Goal: Information Seeking & Learning: Find specific page/section

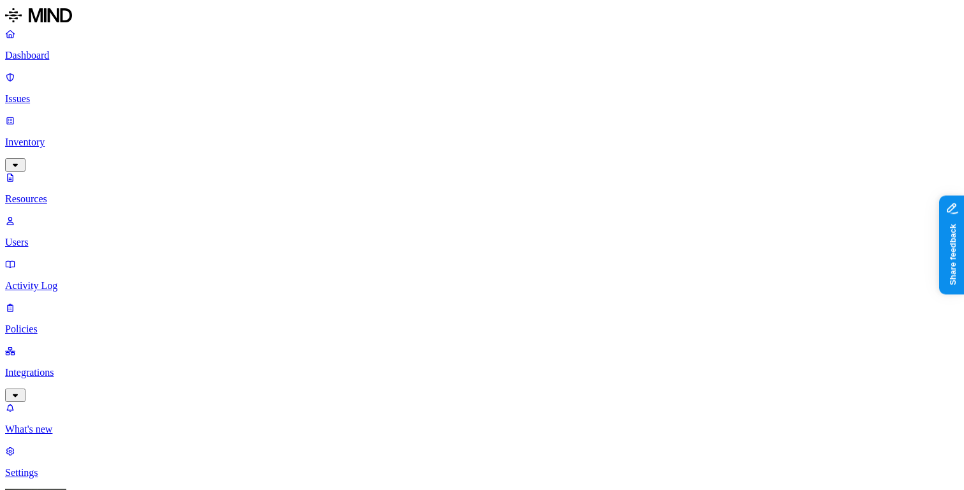
click at [89, 55] on p "Dashboard" at bounding box center [482, 55] width 954 height 11
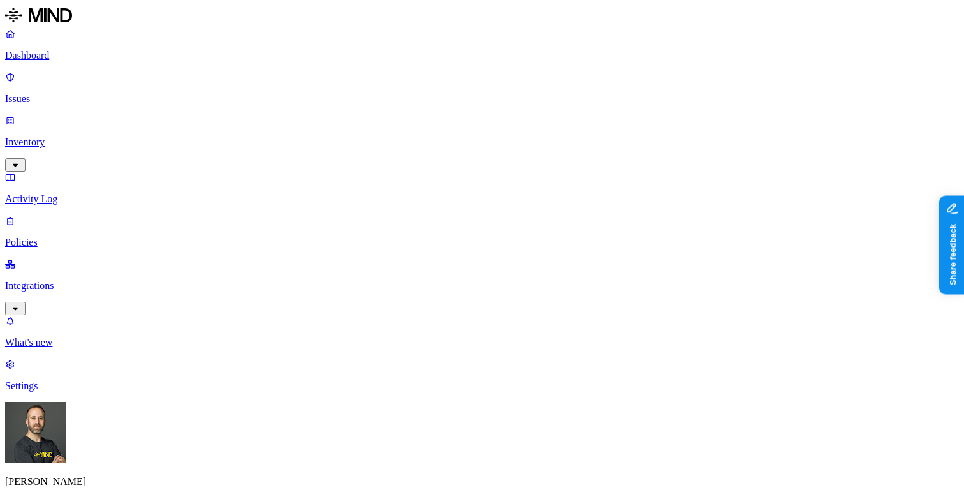
click at [82, 136] on p "Inventory" at bounding box center [482, 141] width 954 height 11
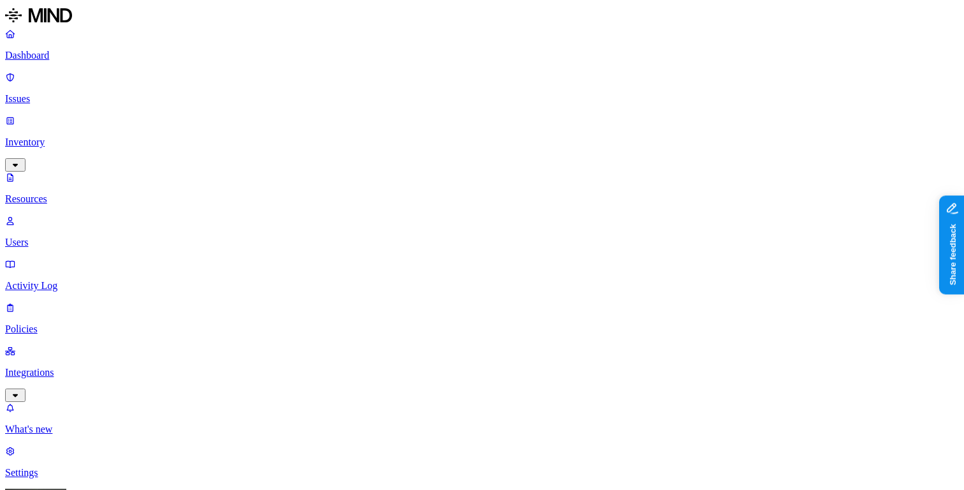
drag, startPoint x: 319, startPoint y: 87, endPoint x: 398, endPoint y: 118, distance: 84.4
drag, startPoint x: 397, startPoint y: 93, endPoint x: 435, endPoint y: 93, distance: 37.6
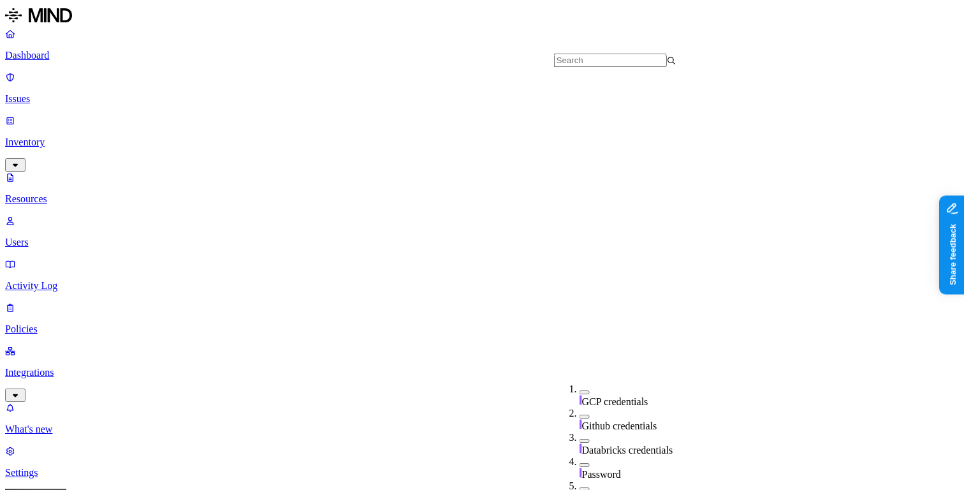
scroll to position [442, 0]
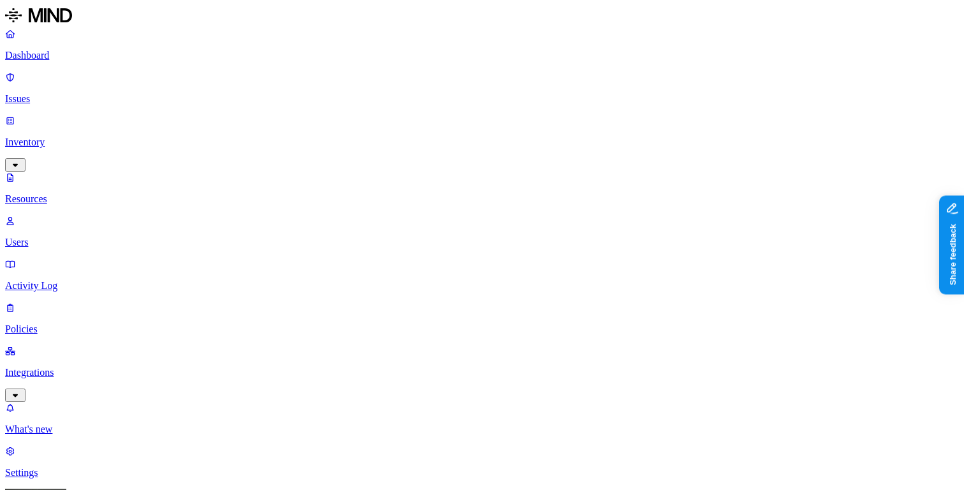
type button "on"
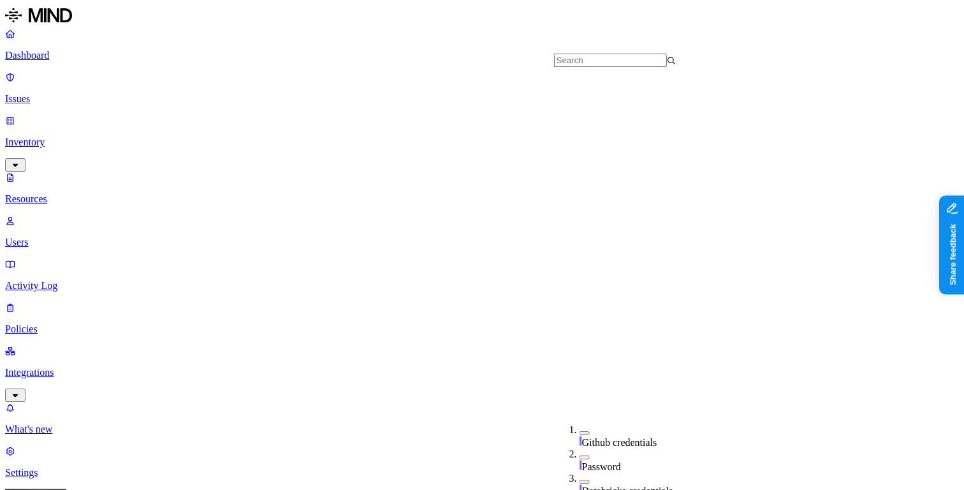
click at [69, 55] on p "Dashboard" at bounding box center [482, 55] width 954 height 11
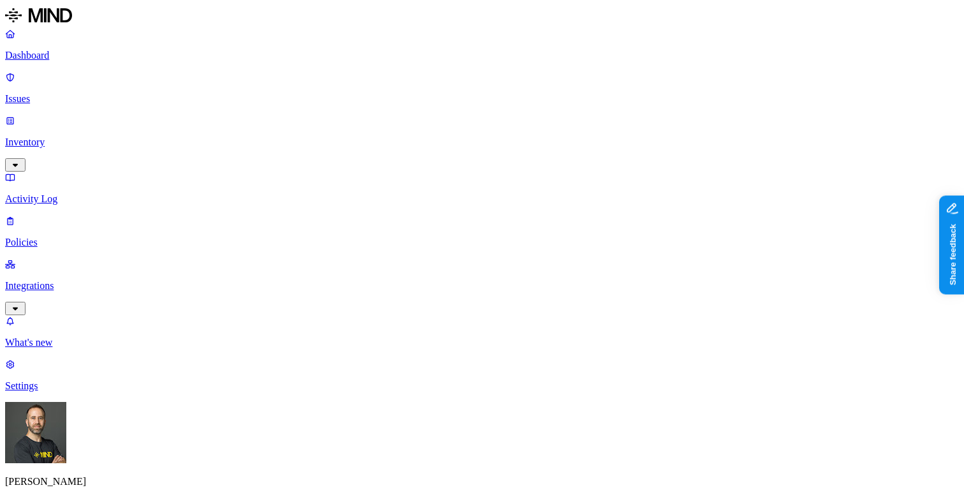
click at [89, 136] on p "Inventory" at bounding box center [482, 141] width 954 height 11
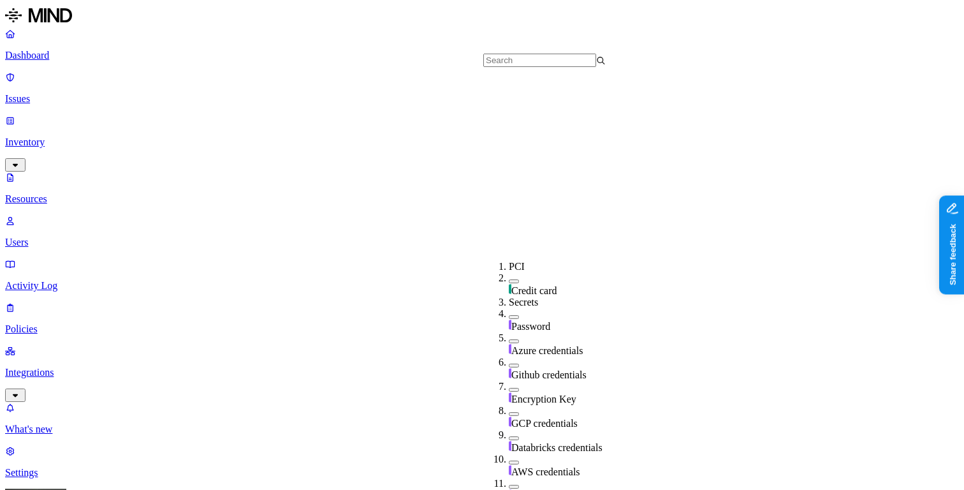
scroll to position [462, 0]
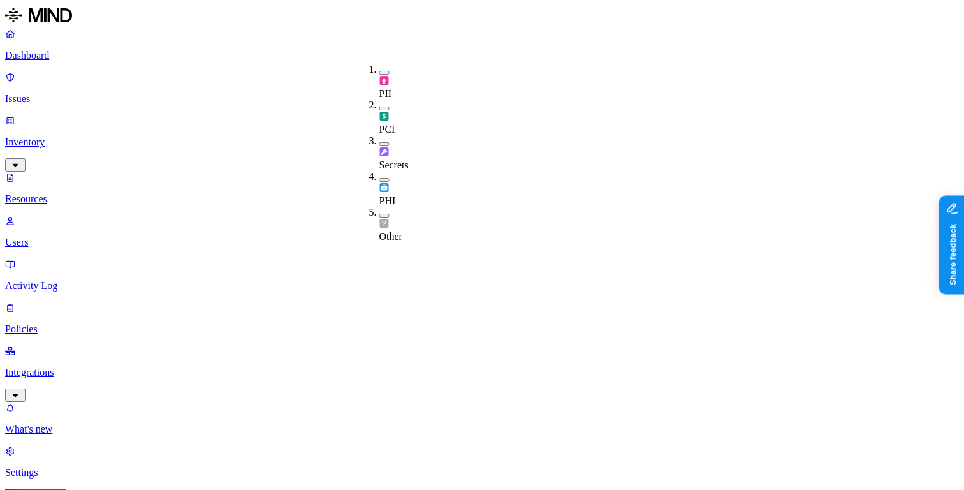
click at [379, 178] on button "button" at bounding box center [384, 180] width 10 height 4
click at [75, 55] on p "Dashboard" at bounding box center [482, 55] width 954 height 11
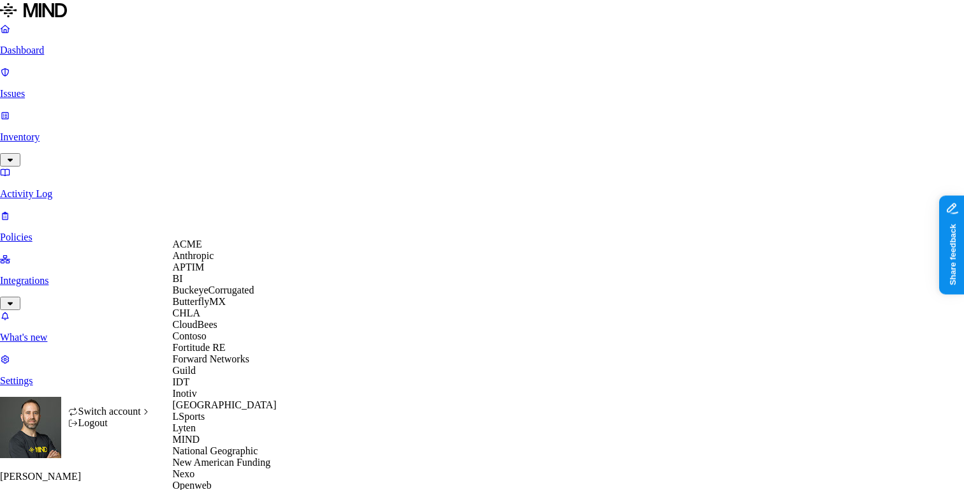
scroll to position [284, 0]
click at [224, 456] on span "New American Funding" at bounding box center [222, 461] width 98 height 11
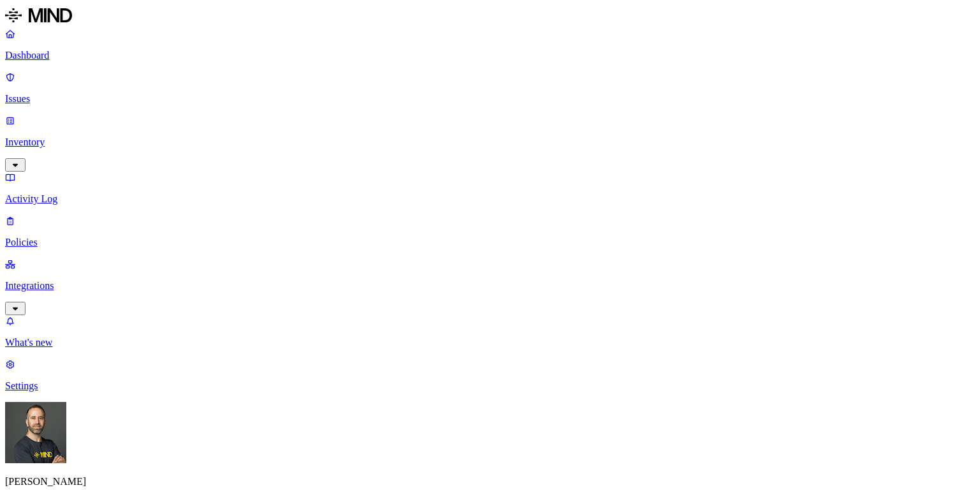
click at [89, 280] on p "Integrations" at bounding box center [482, 285] width 954 height 11
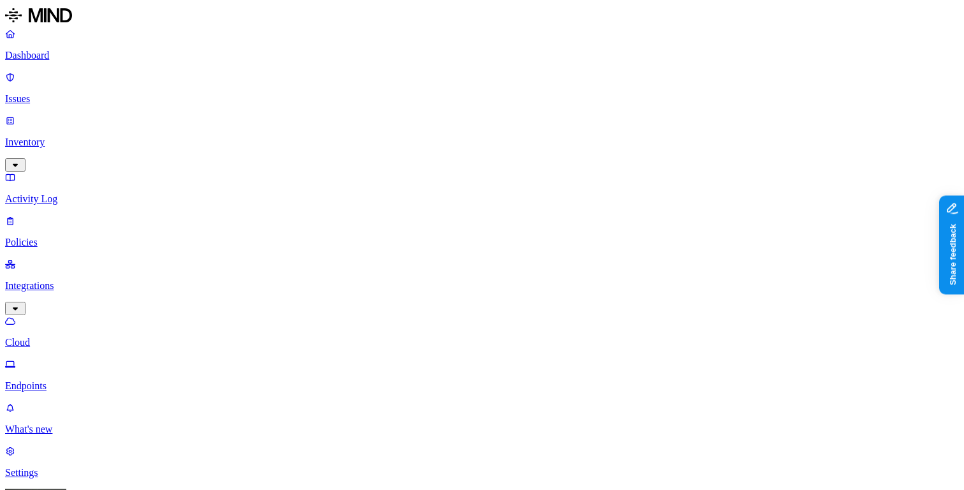
click at [90, 52] on p "Dashboard" at bounding box center [482, 55] width 954 height 11
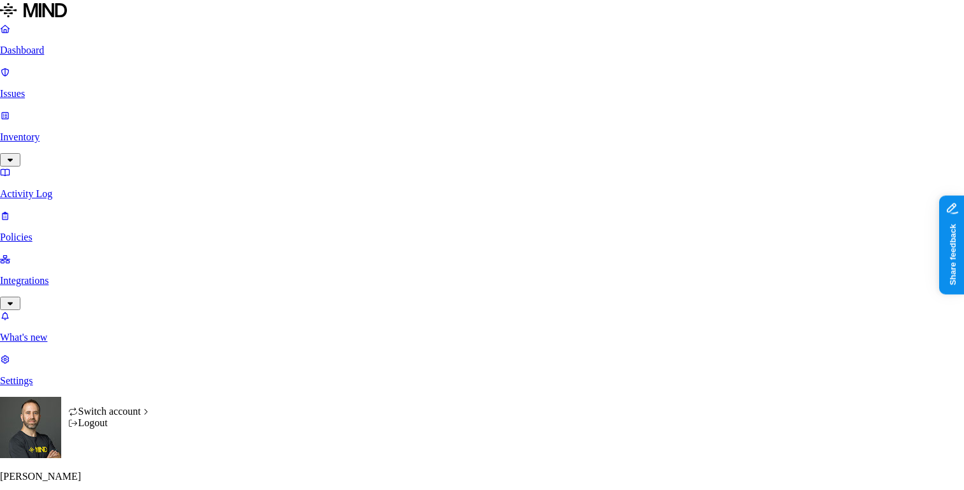
click at [120, 467] on html "Dashboard Issues Inventory Activity Log Policies Integrations What's new 1 Sett…" at bounding box center [482, 401] width 964 height 803
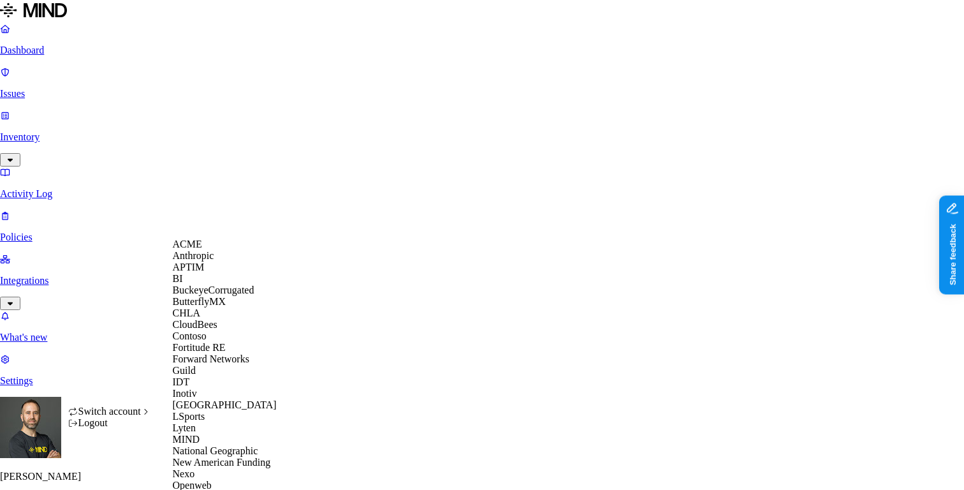
scroll to position [518, 0]
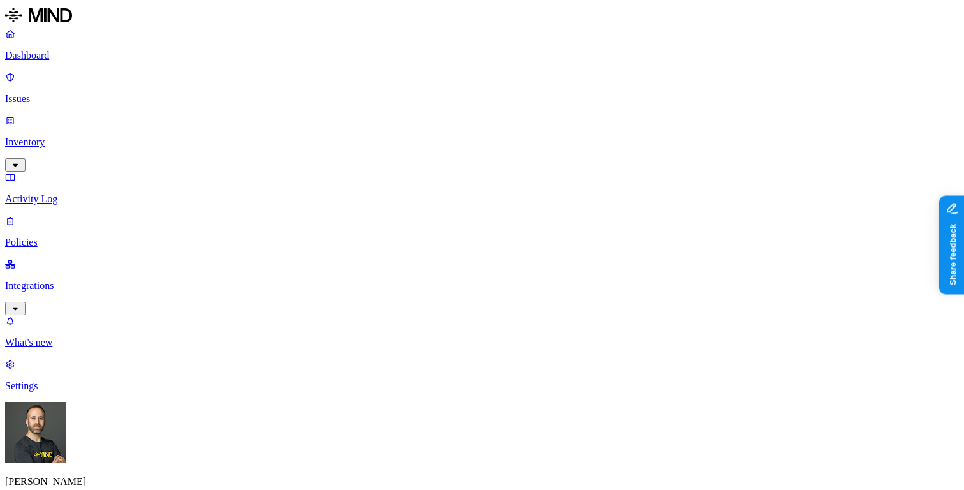
click at [108, 136] on p "Inventory" at bounding box center [482, 141] width 954 height 11
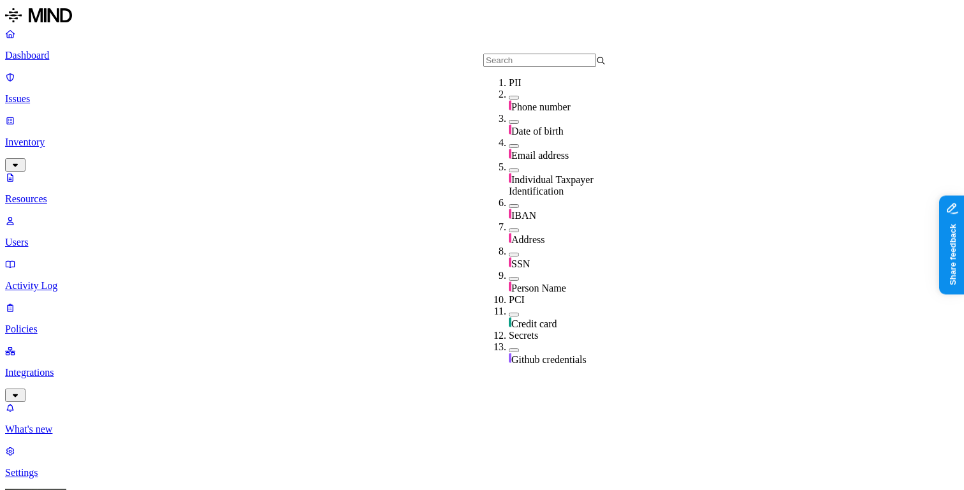
scroll to position [462, 0]
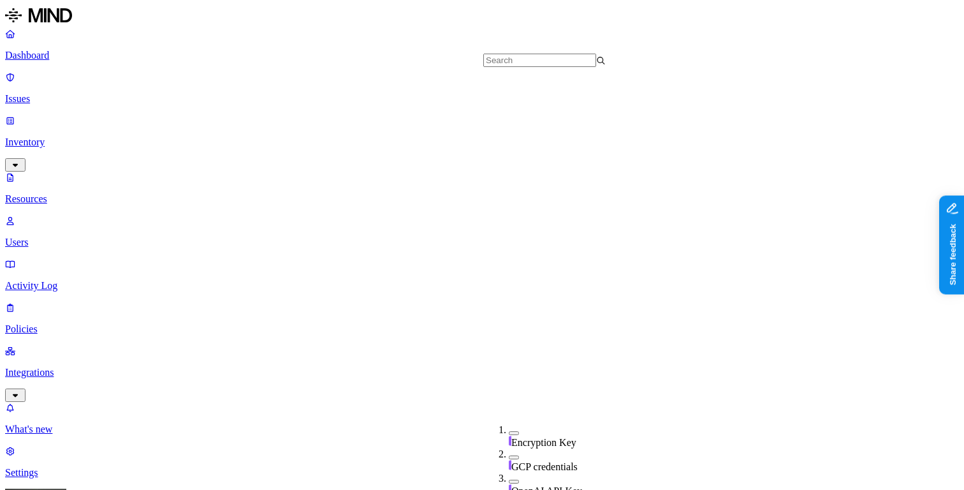
click at [95, 61] on p "Dashboard" at bounding box center [482, 55] width 954 height 11
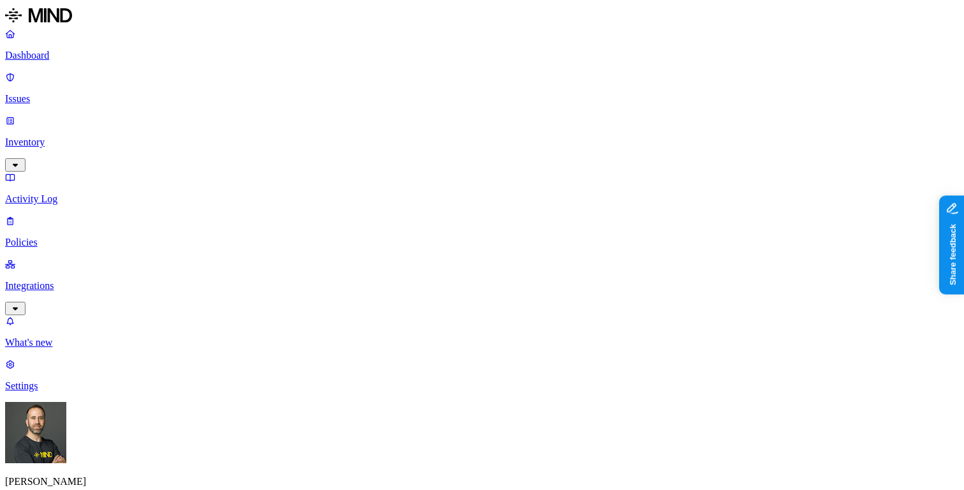
click at [75, 136] on p "Inventory" at bounding box center [482, 141] width 954 height 11
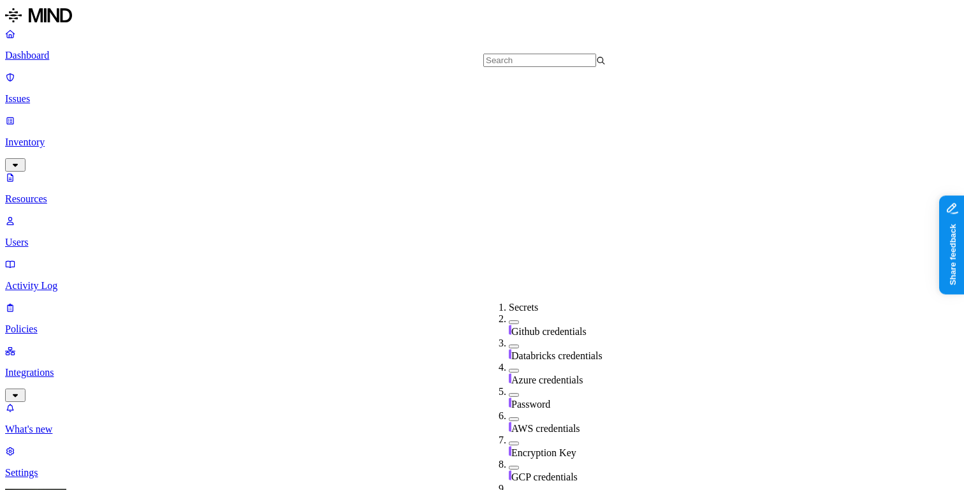
scroll to position [462, 0]
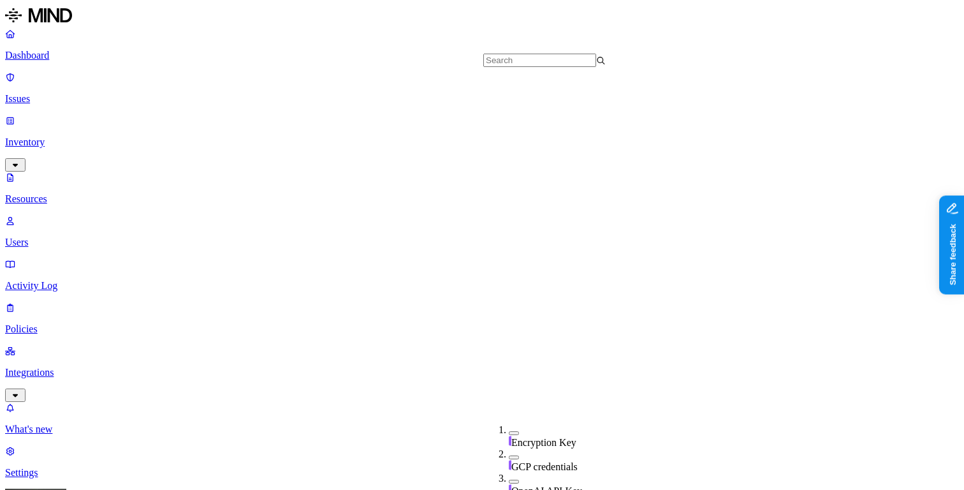
click at [91, 55] on p "Dashboard" at bounding box center [482, 55] width 954 height 11
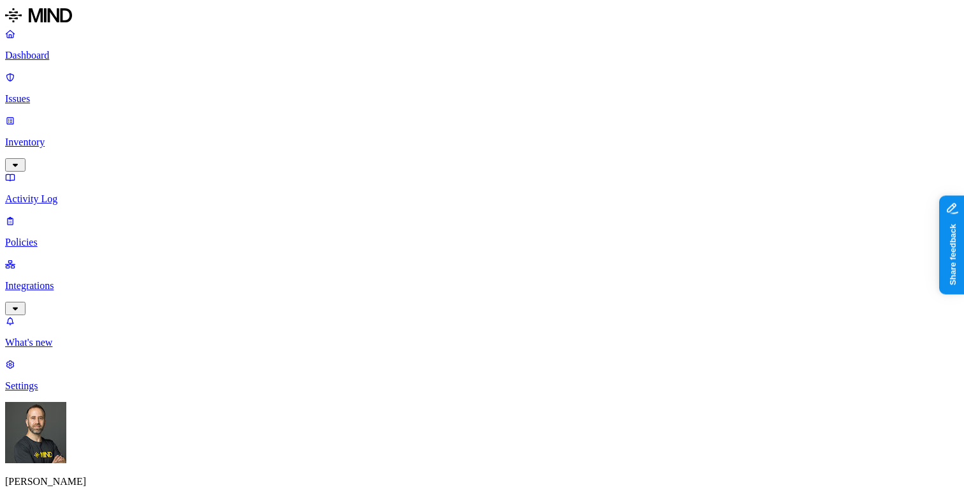
click at [82, 136] on p "Inventory" at bounding box center [482, 141] width 954 height 11
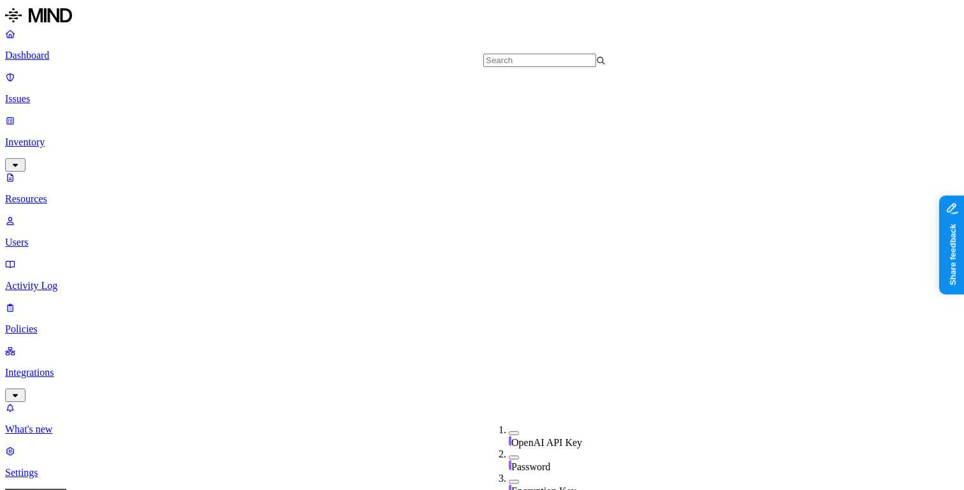
click at [64, 48] on link "Dashboard" at bounding box center [482, 44] width 954 height 33
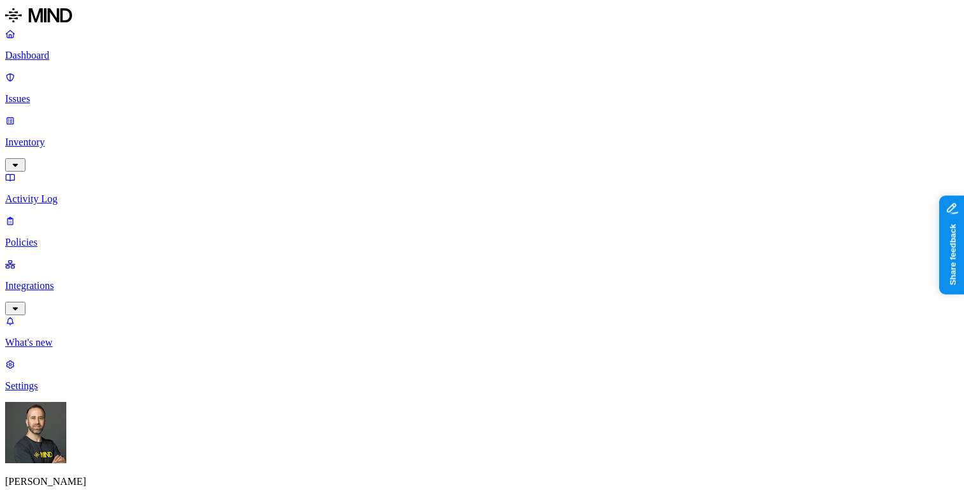
click at [84, 136] on p "Inventory" at bounding box center [482, 141] width 954 height 11
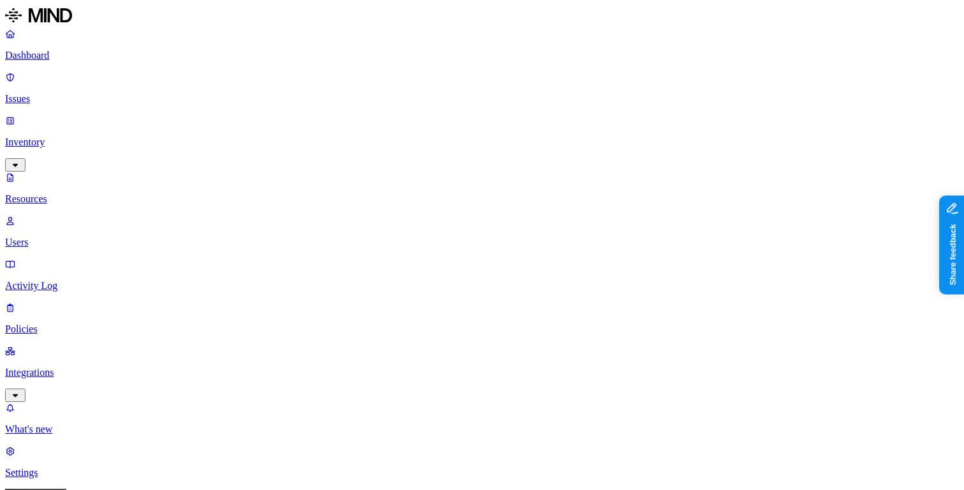
drag, startPoint x: 321, startPoint y: 92, endPoint x: 381, endPoint y: 93, distance: 59.9
drag, startPoint x: 381, startPoint y: 93, endPoint x: 428, endPoint y: 89, distance: 48.0
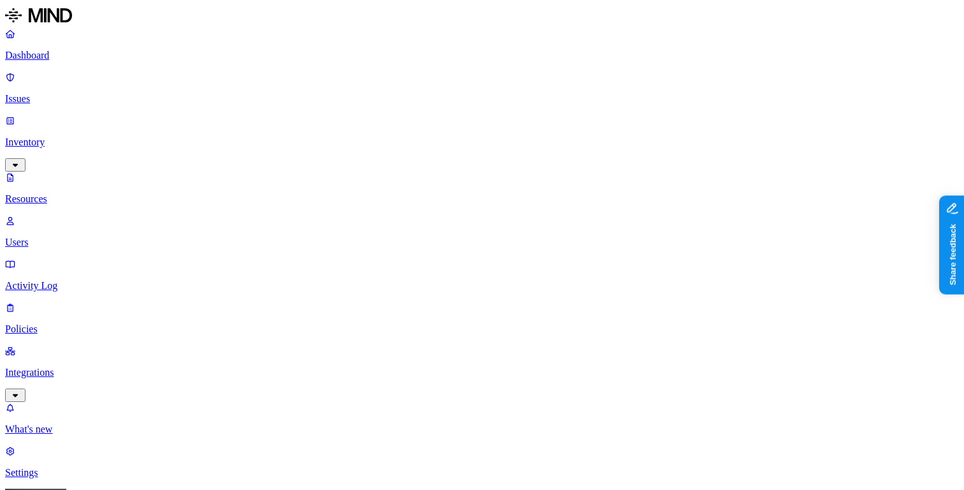
drag, startPoint x: 429, startPoint y: 89, endPoint x: 467, endPoint y: 89, distance: 38.2
drag, startPoint x: 467, startPoint y: 89, endPoint x: 511, endPoint y: 88, distance: 44.0
drag, startPoint x: 511, startPoint y: 88, endPoint x: 552, endPoint y: 88, distance: 41.4
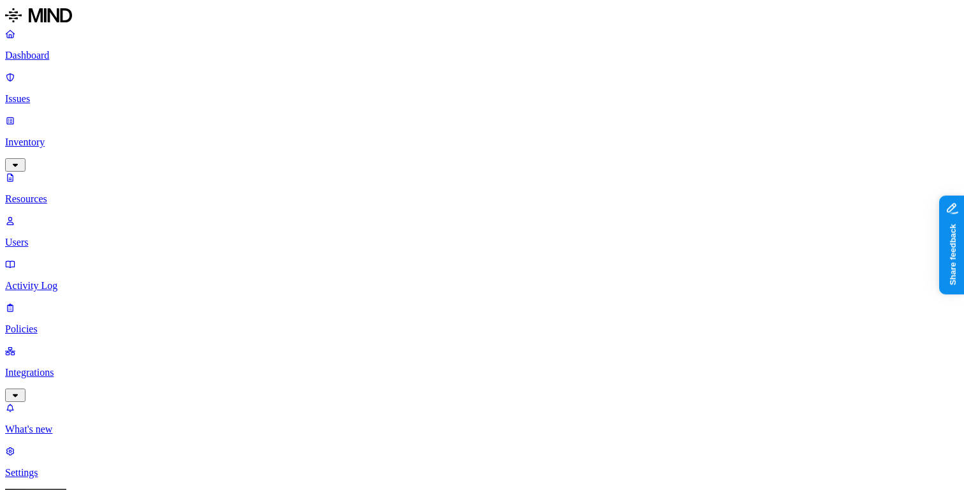
type input "835"
drag, startPoint x: 513, startPoint y: 86, endPoint x: 634, endPoint y: 86, distance: 120.5
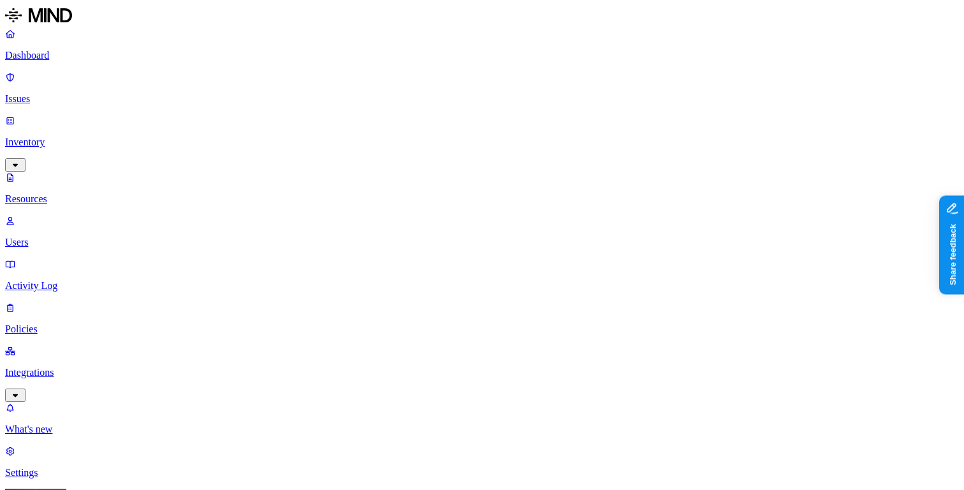
drag, startPoint x: 515, startPoint y: 90, endPoint x: 537, endPoint y: 90, distance: 22.3
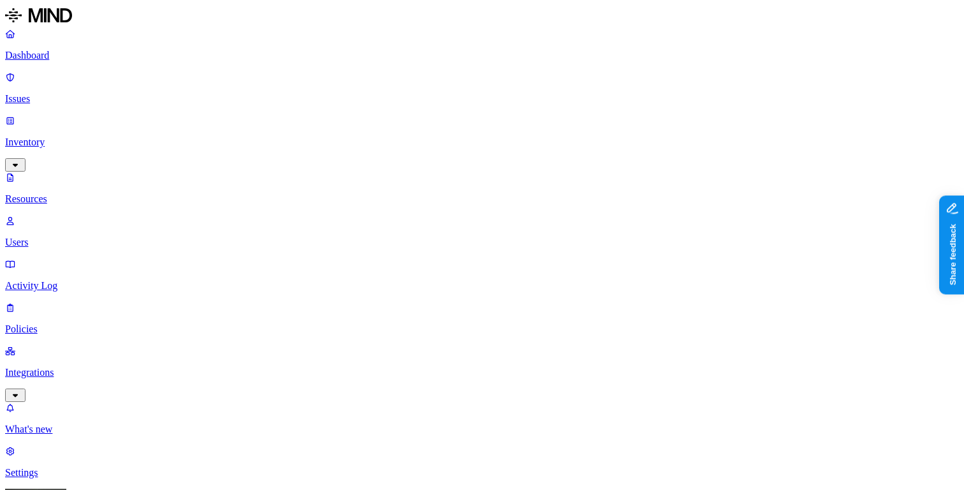
scroll to position [11, 0]
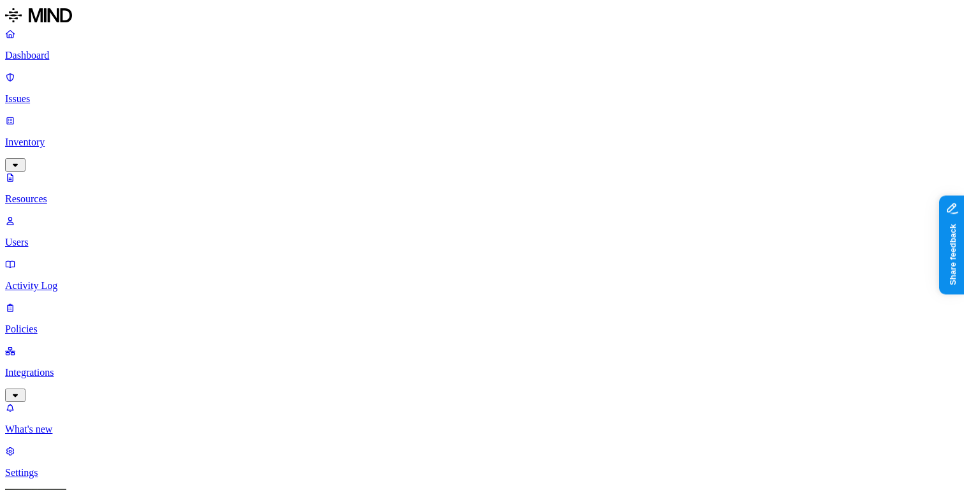
scroll to position [11, 0]
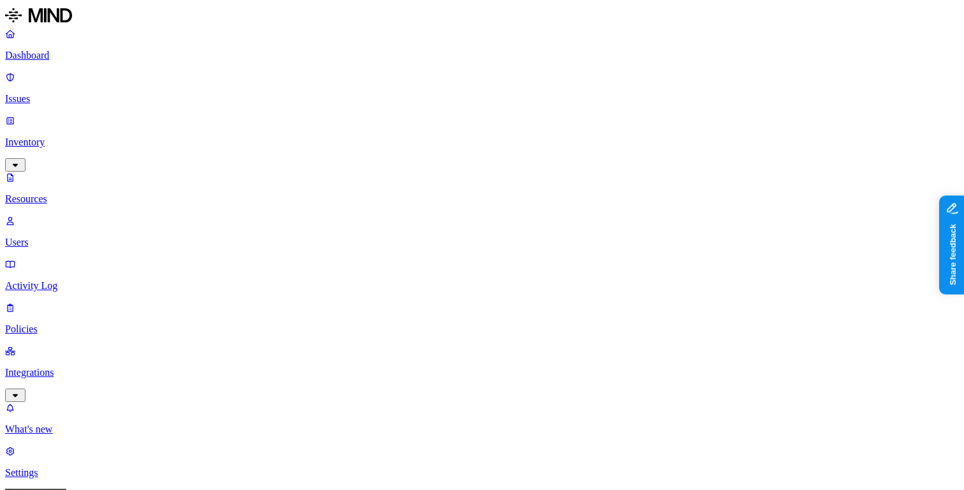
scroll to position [2, 0]
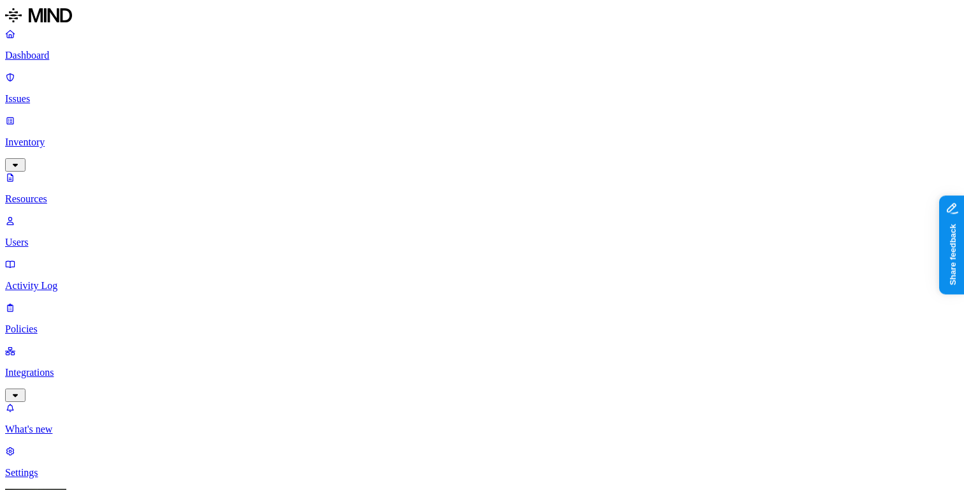
scroll to position [11, 0]
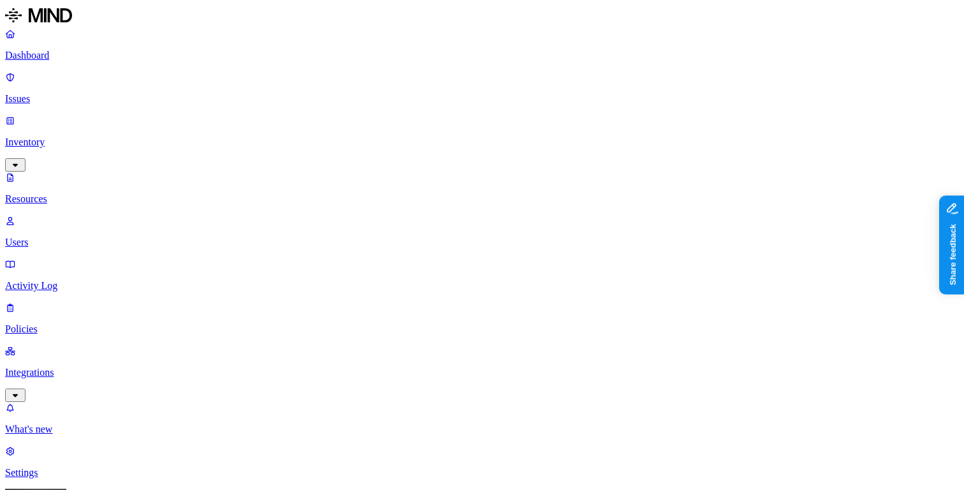
click at [75, 61] on link "Dashboard" at bounding box center [482, 44] width 954 height 33
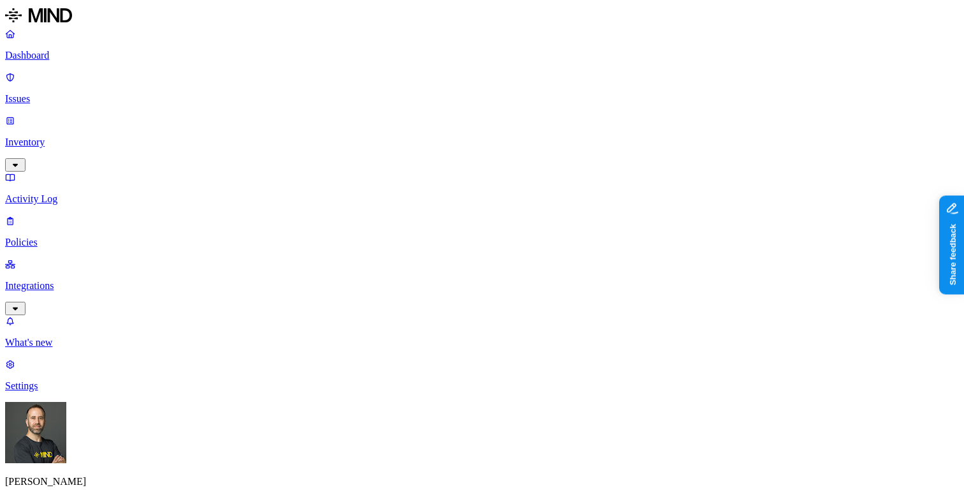
click at [87, 136] on p "Inventory" at bounding box center [482, 141] width 954 height 11
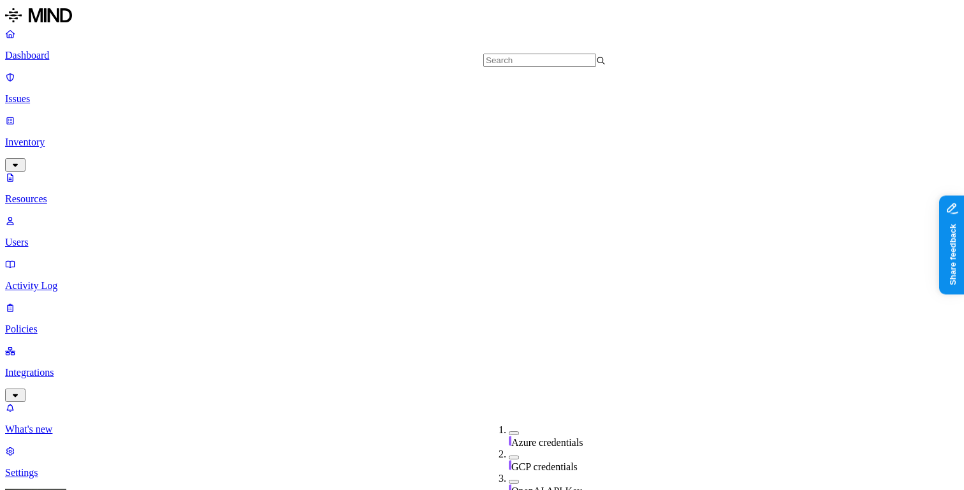
click at [60, 50] on p "Dashboard" at bounding box center [482, 55] width 954 height 11
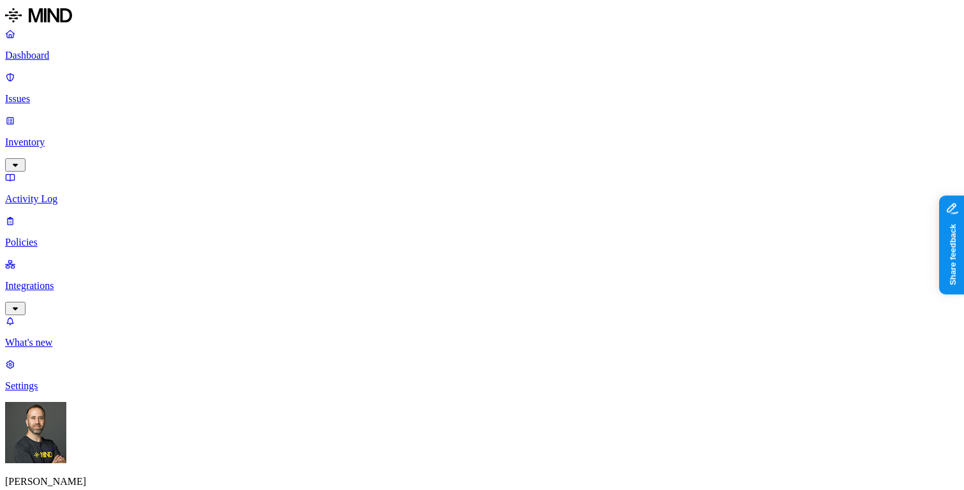
click at [92, 115] on link "Inventory" at bounding box center [482, 142] width 954 height 55
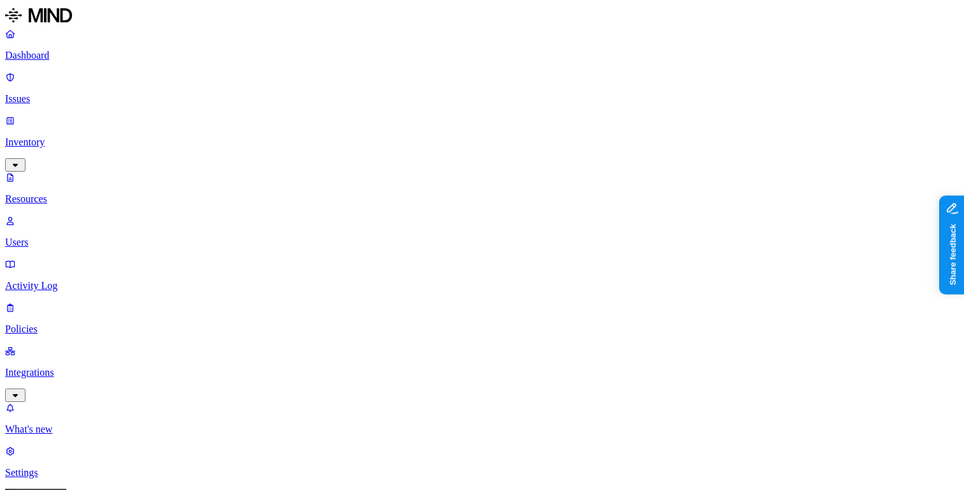
scroll to position [25, 0]
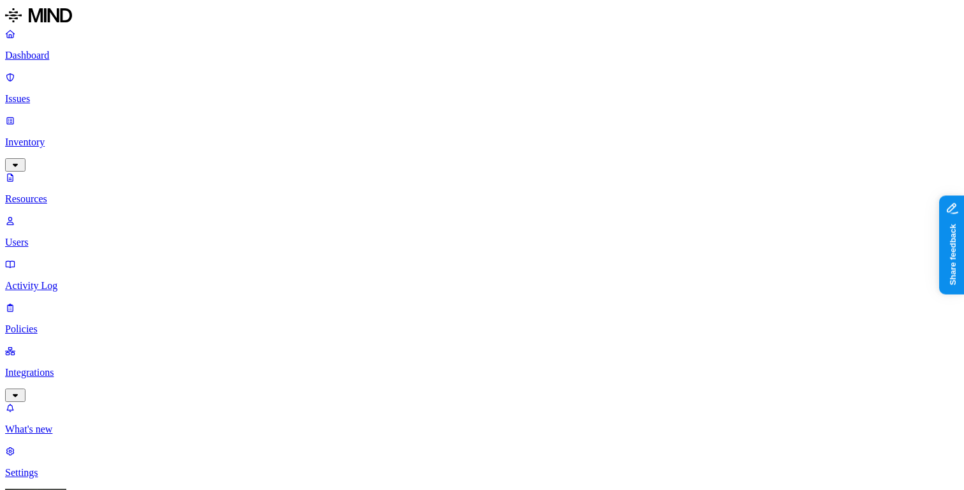
scroll to position [25, 0]
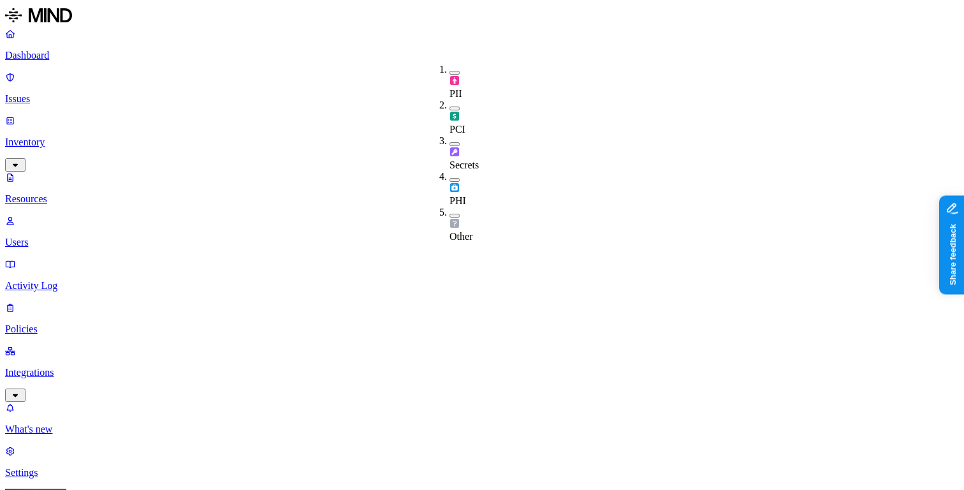
click at [449, 178] on button "button" at bounding box center [454, 180] width 10 height 4
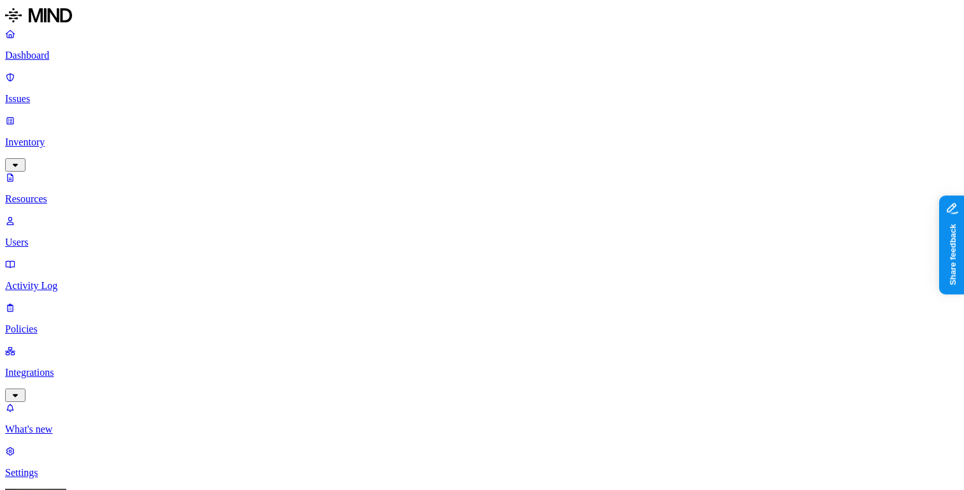
click at [449, 171] on button "button" at bounding box center [454, 177] width 10 height 13
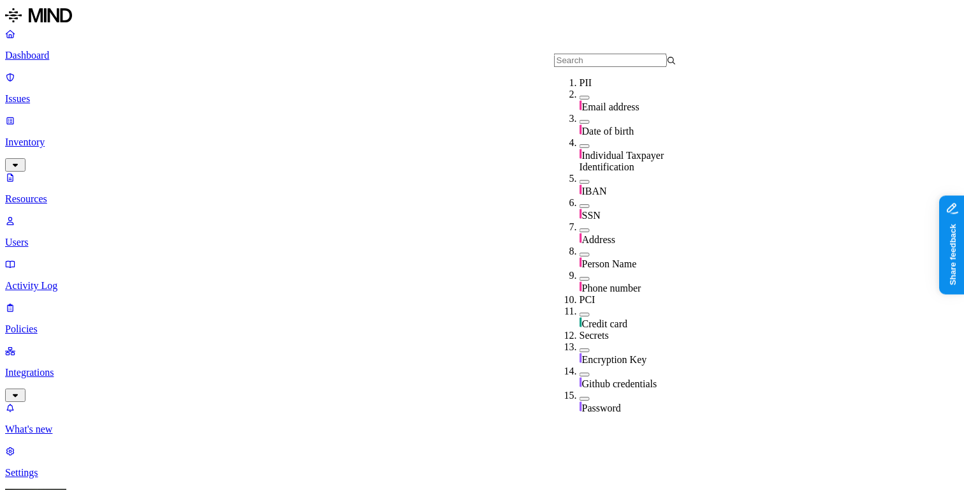
scroll to position [462, 0]
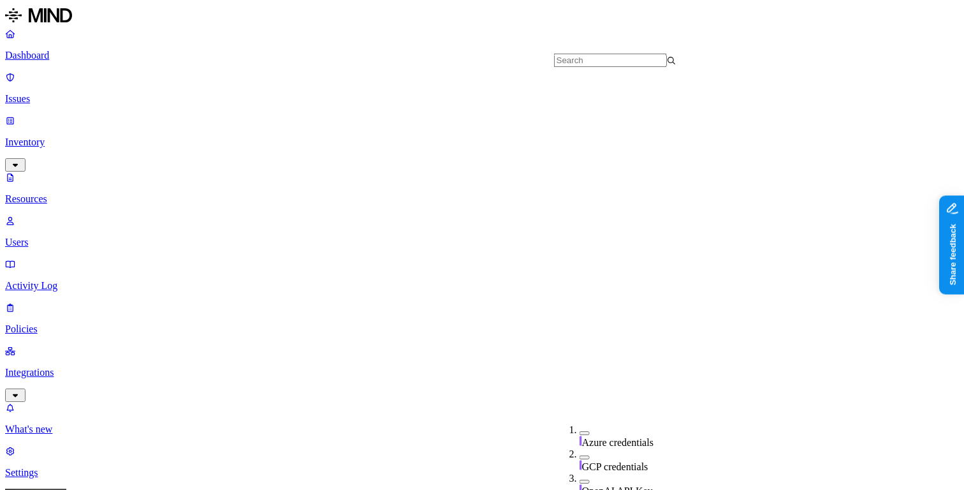
click at [33, 59] on p "Dashboard" at bounding box center [482, 55] width 954 height 11
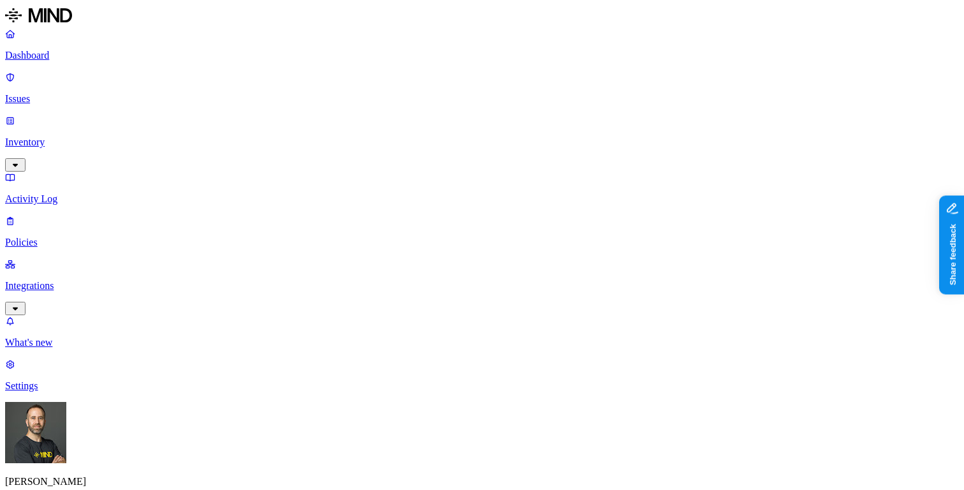
click at [108, 136] on p "Inventory" at bounding box center [482, 141] width 954 height 11
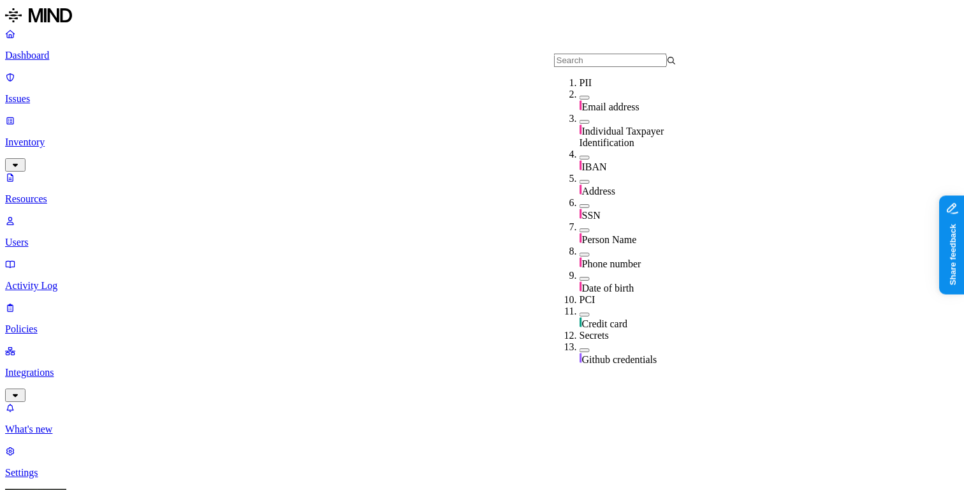
scroll to position [462, 0]
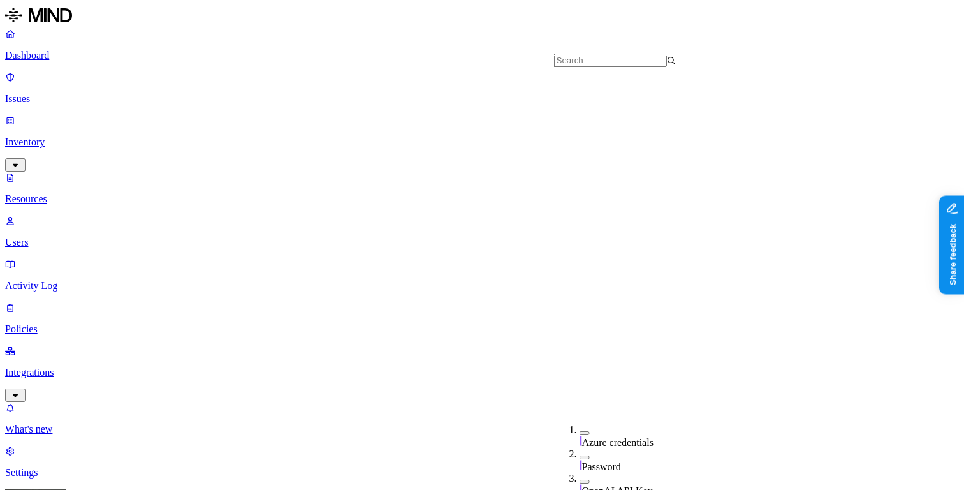
type input "835"
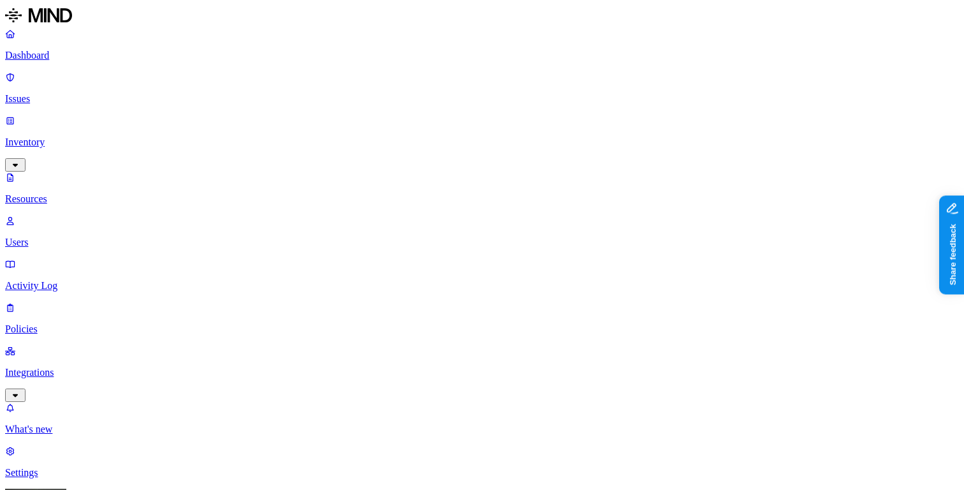
scroll to position [11, 0]
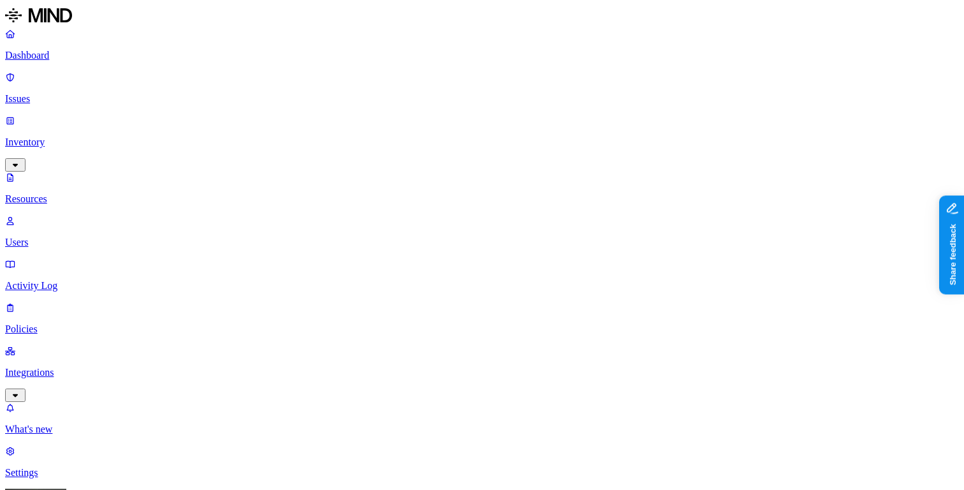
scroll to position [11, 0]
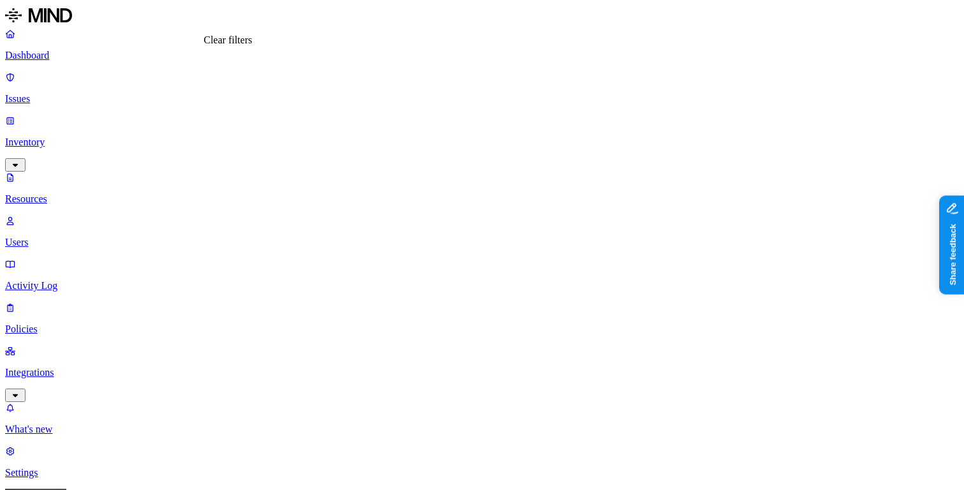
type input "^"
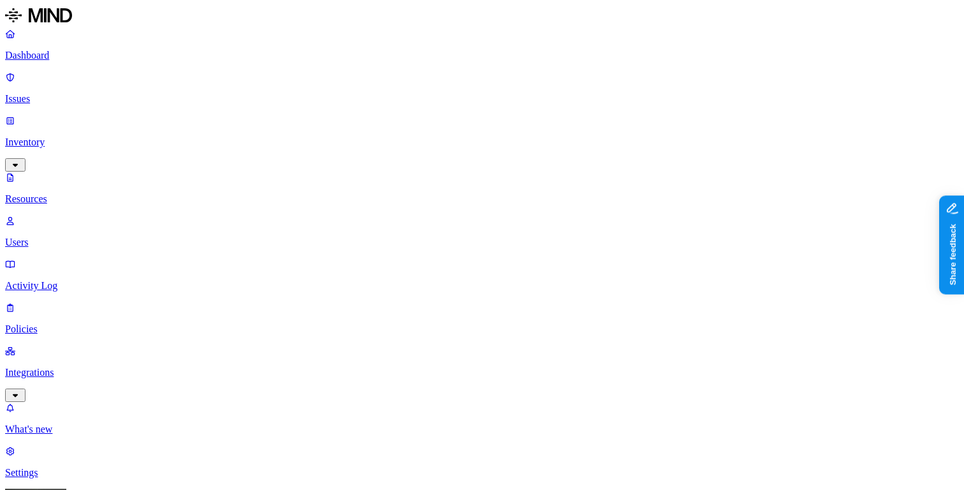
scroll to position [417, 0]
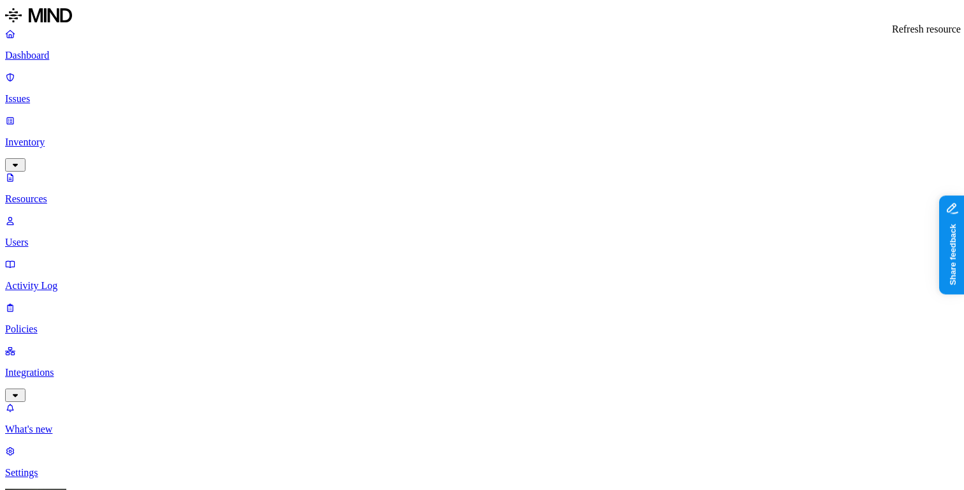
click at [75, 52] on p "Dashboard" at bounding box center [482, 55] width 954 height 11
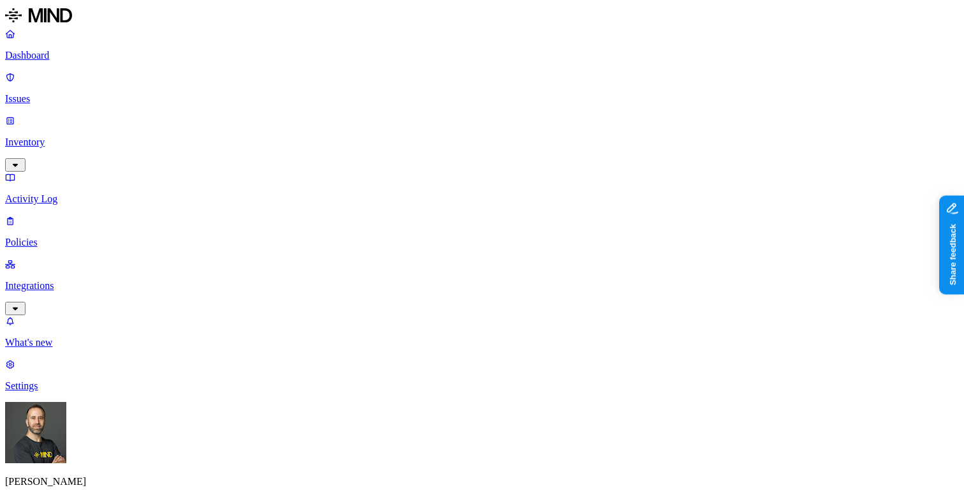
click at [78, 136] on p "Inventory" at bounding box center [482, 141] width 954 height 11
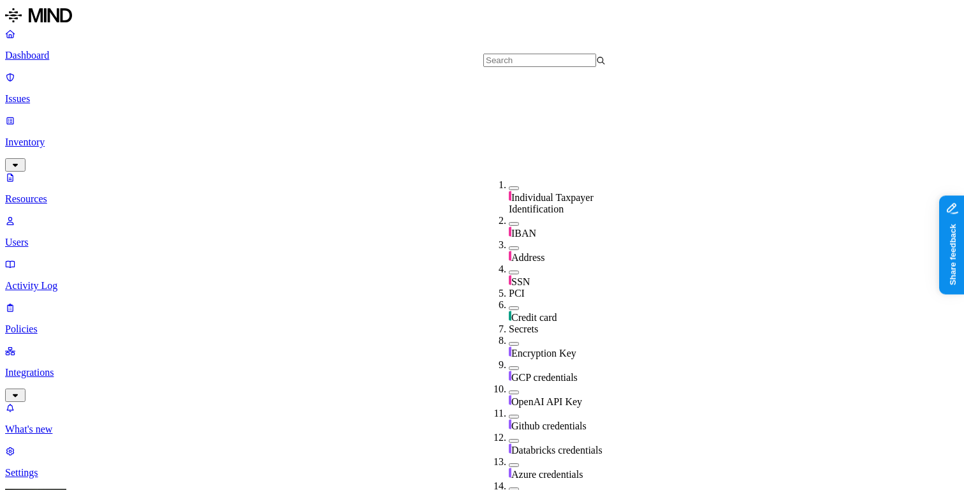
scroll to position [462, 0]
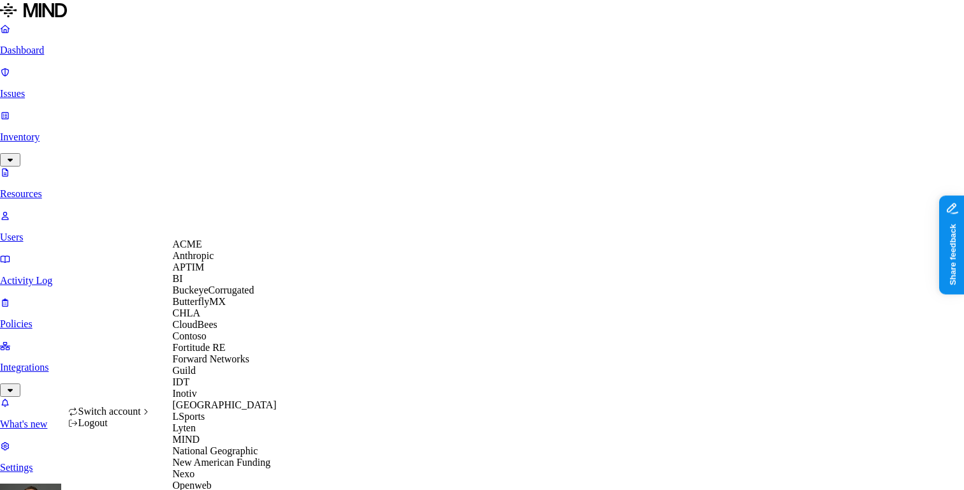
scroll to position [232, 0]
click at [193, 388] on span "Inotiv" at bounding box center [185, 393] width 24 height 11
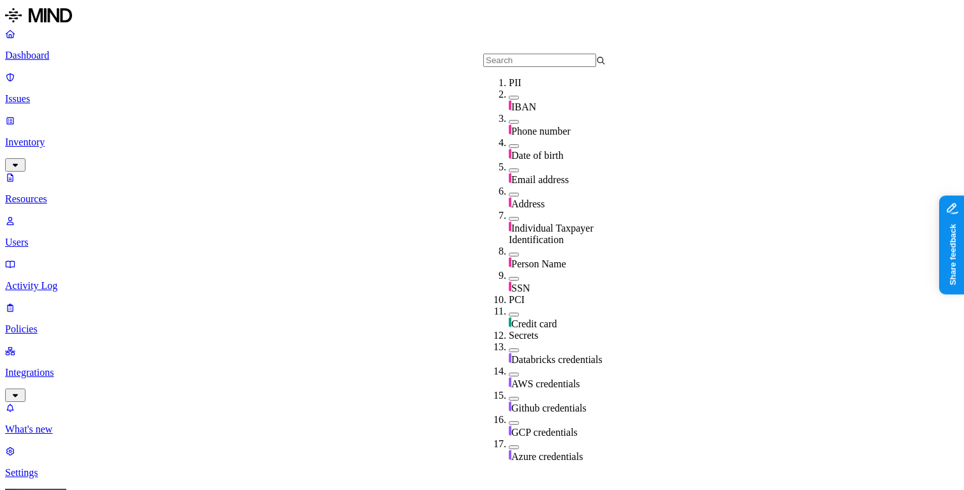
scroll to position [462, 0]
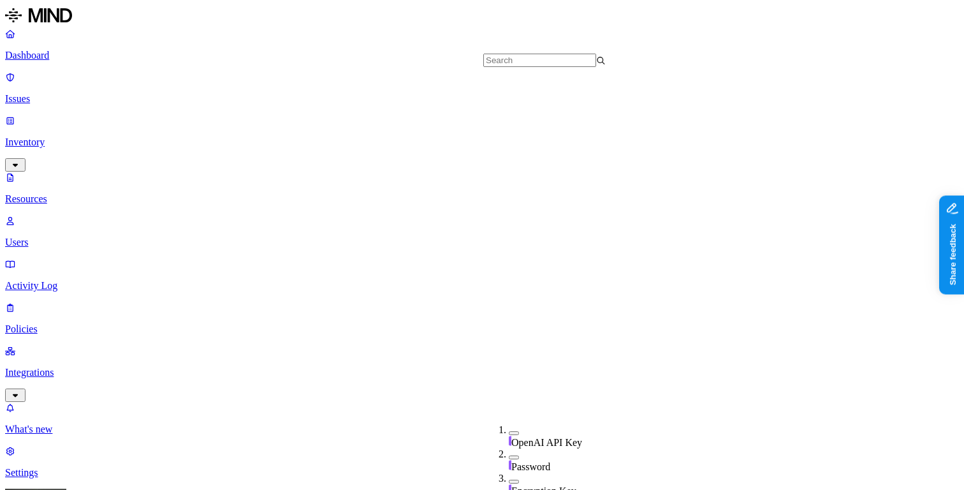
click at [97, 53] on p "Dashboard" at bounding box center [482, 55] width 954 height 11
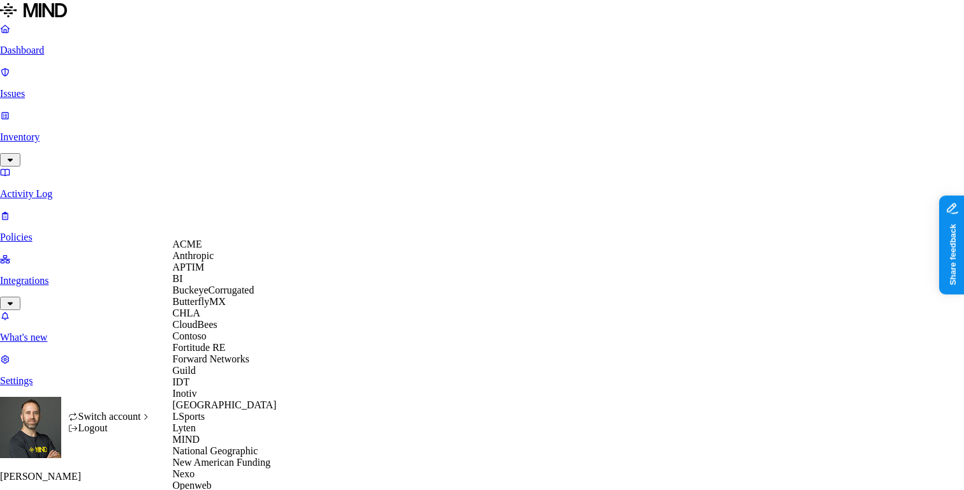
click at [215, 273] on div "APTIM" at bounding box center [235, 266] width 124 height 11
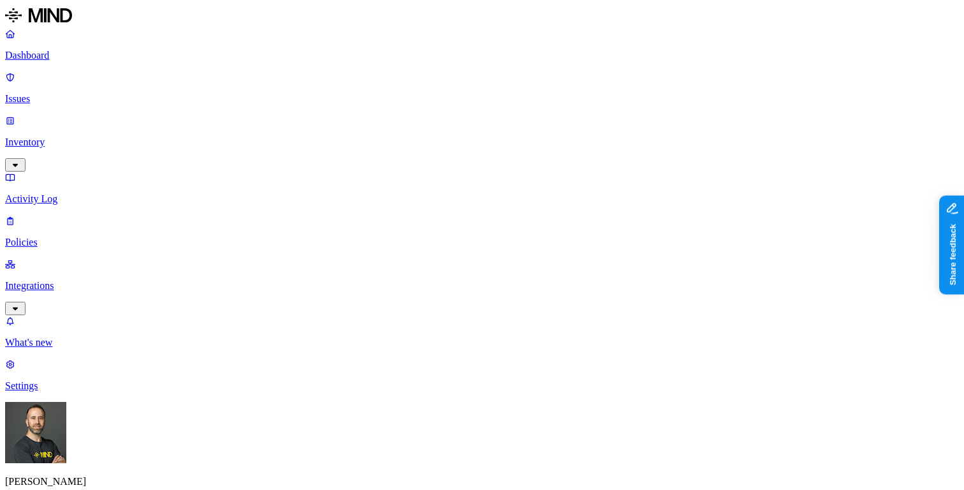
click at [110, 136] on p "Inventory" at bounding box center [482, 141] width 954 height 11
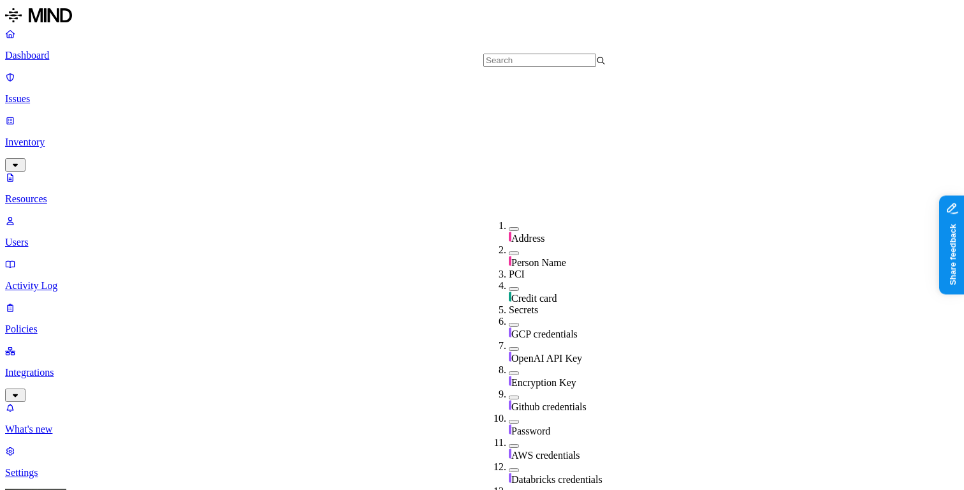
scroll to position [462, 0]
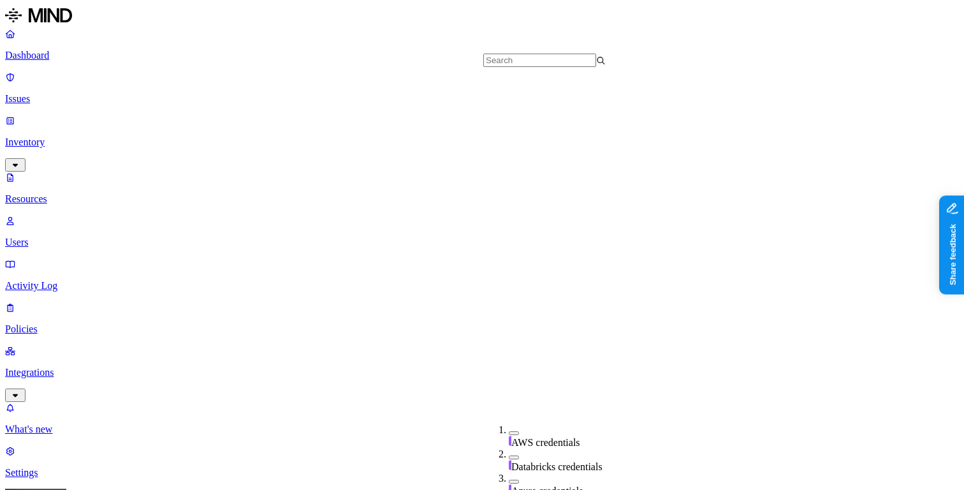
click at [80, 319] on nav "Dashboard Issues Inventory Resources Users Activity Log Policies Integrations W…" at bounding box center [482, 253] width 954 height 450
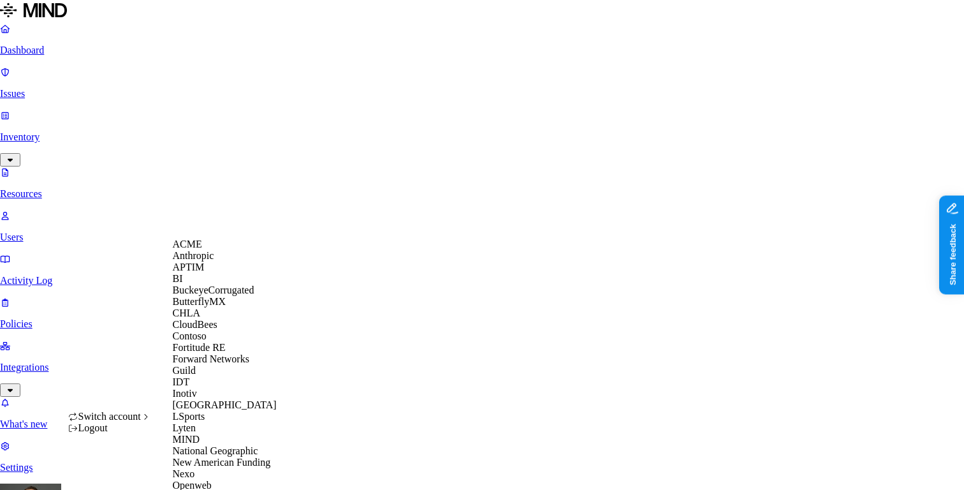
scroll to position [303, 0]
click at [233, 456] on span "New American Funding" at bounding box center [222, 461] width 98 height 11
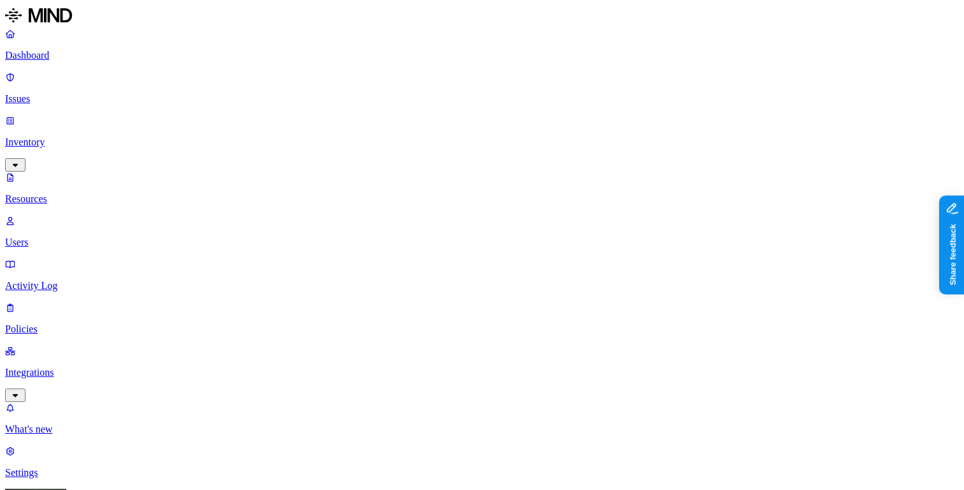
click at [54, 367] on p "Integrations" at bounding box center [482, 372] width 954 height 11
click at [71, 57] on p "Dashboard" at bounding box center [482, 55] width 954 height 11
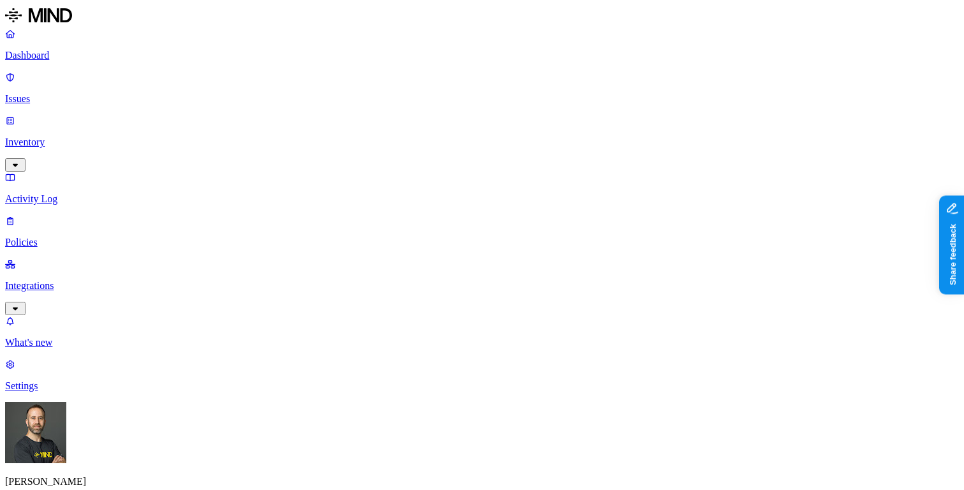
click at [57, 280] on p "Integrations" at bounding box center [482, 285] width 954 height 11
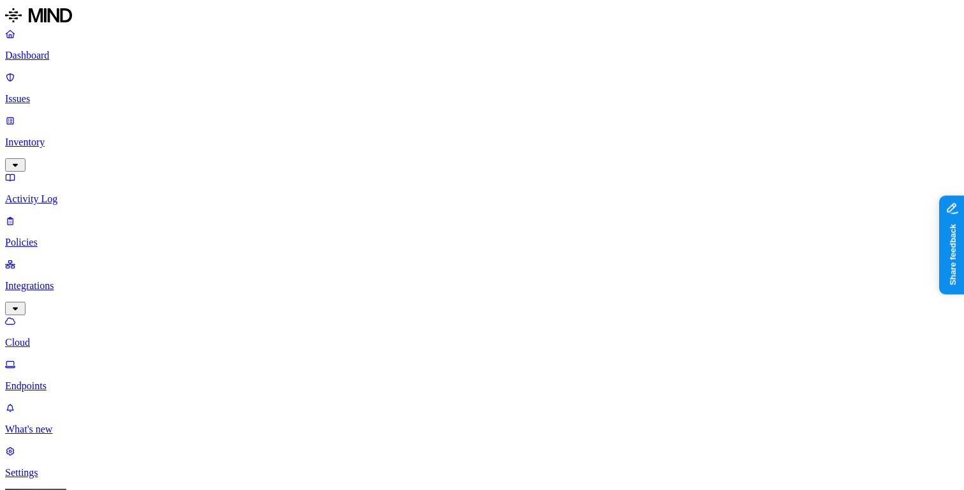
click at [70, 136] on p "Inventory" at bounding box center [482, 141] width 954 height 11
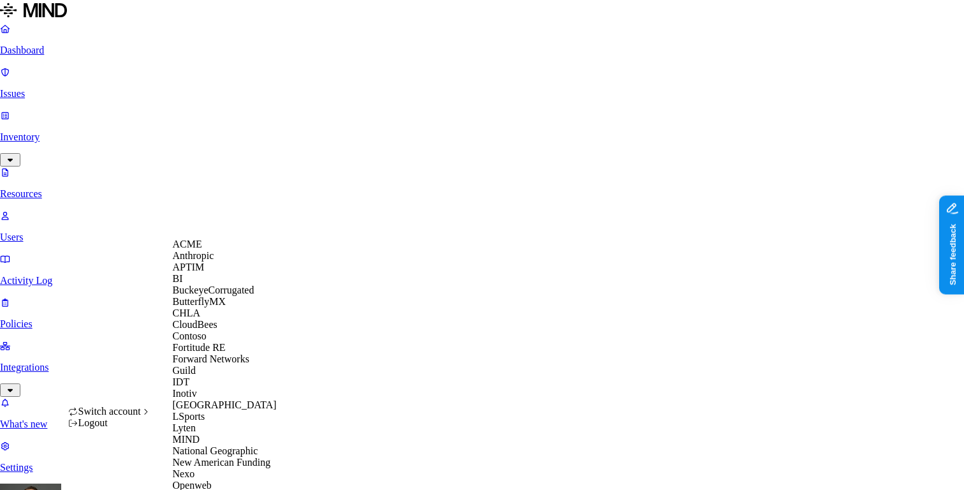
click at [228, 295] on span "BuckeyeCorrugated" at bounding box center [214, 289] width 82 height 11
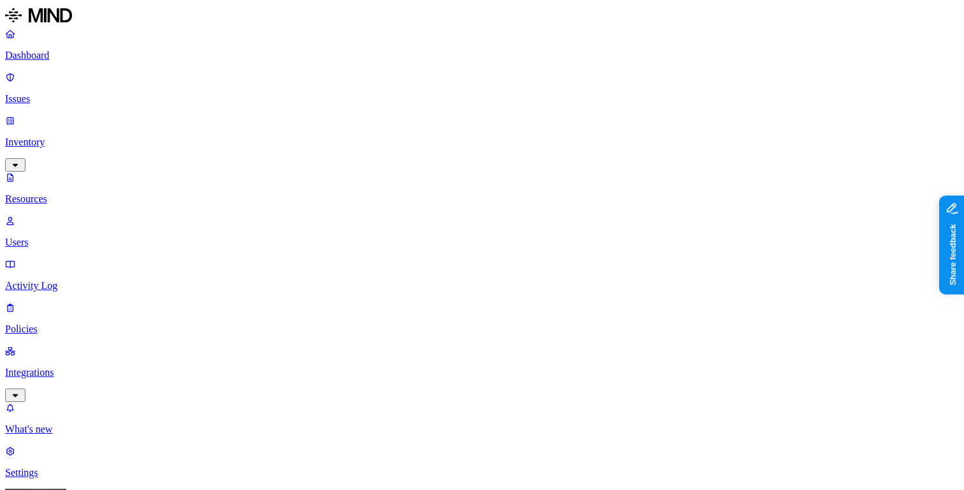
click at [87, 367] on p "Integrations" at bounding box center [482, 372] width 954 height 11
click at [97, 61] on link "Dashboard" at bounding box center [482, 44] width 954 height 33
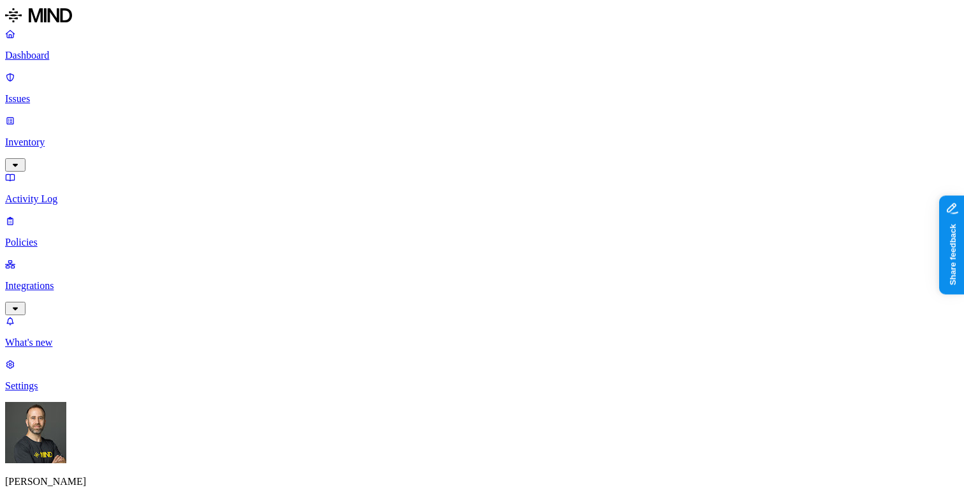
click at [122, 462] on div "Tom Mayblum BuckeyeCorrugated" at bounding box center [482, 467] width 954 height 131
click at [120, 479] on html "Dashboard Issues Inventory Activity Log Policies Integrations What's new 1 Sett…" at bounding box center [482, 404] width 964 height 808
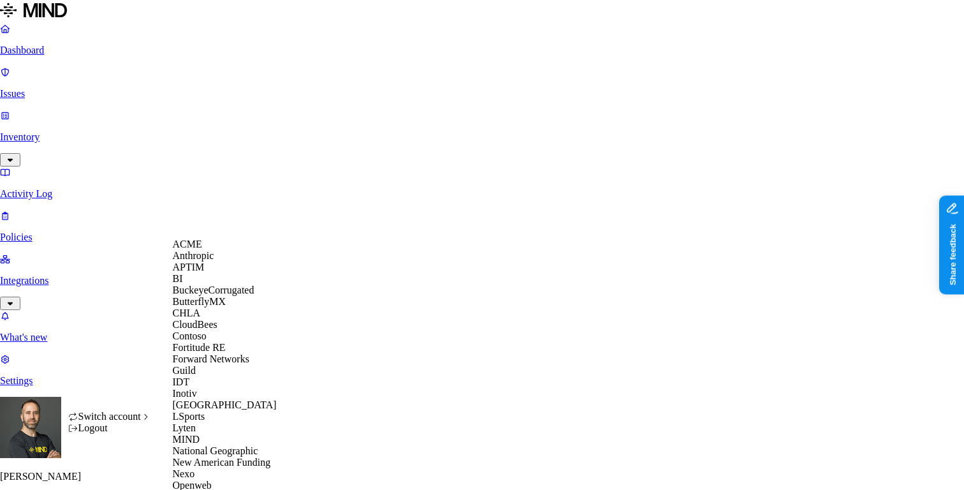
scroll to position [509, 0]
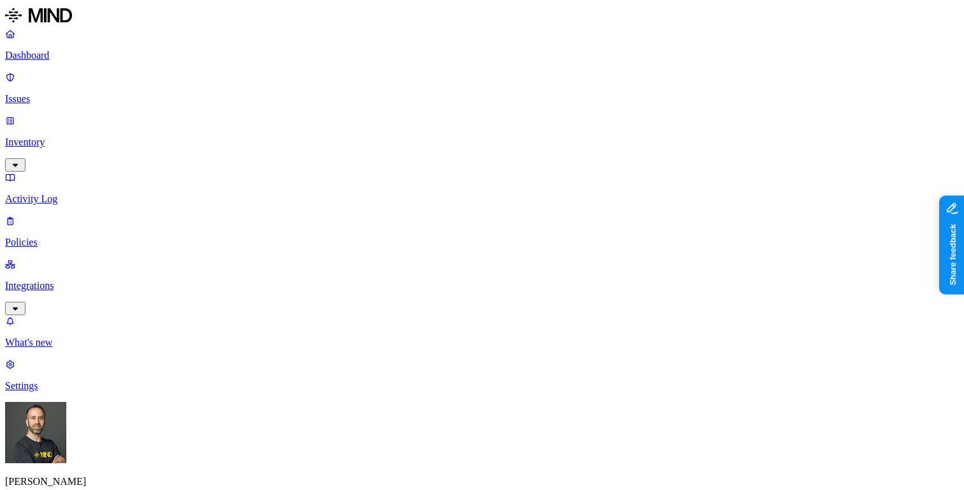
click at [108, 136] on p "Inventory" at bounding box center [482, 141] width 954 height 11
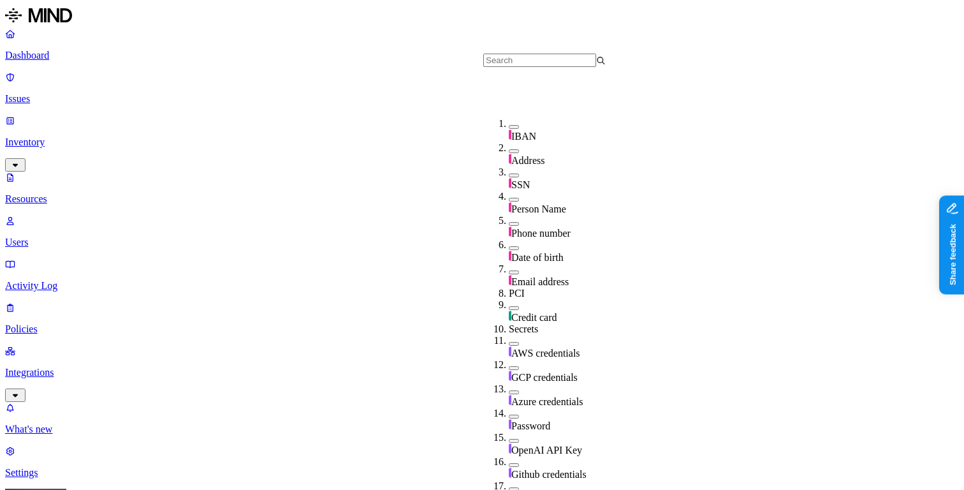
scroll to position [462, 0]
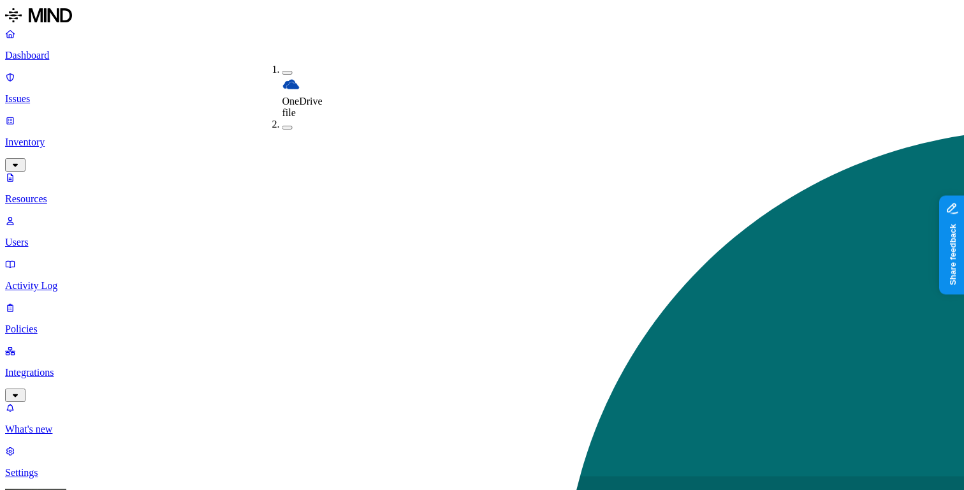
click at [210, 44] on div "Clear filters Clear filters" at bounding box center [228, 39] width 48 height 11
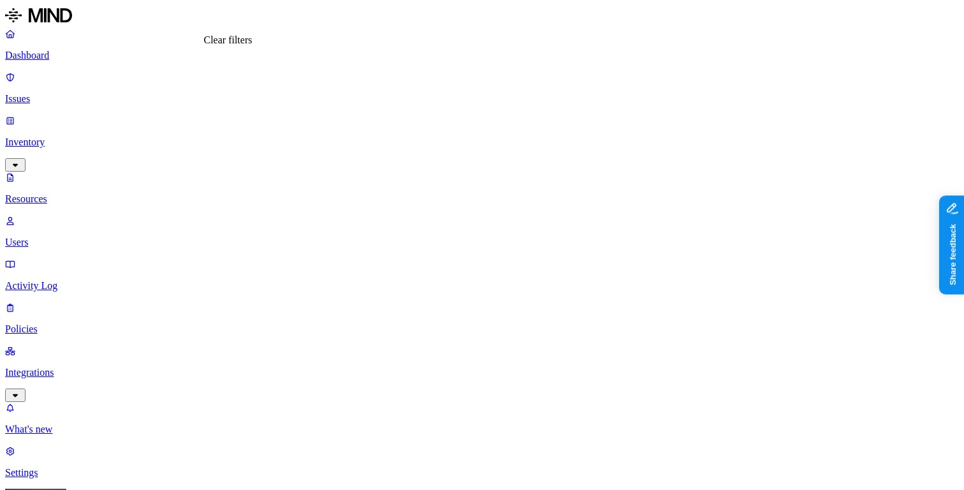
type input "835"
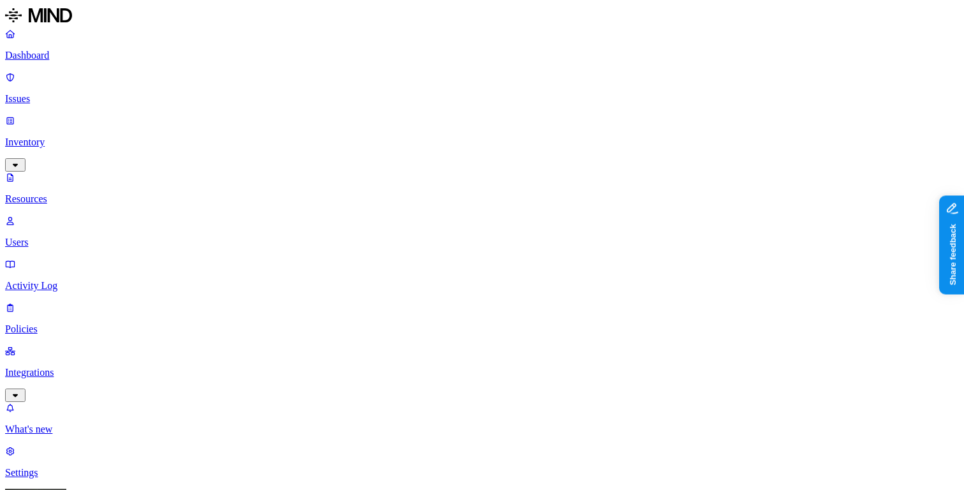
scroll to position [3, 0]
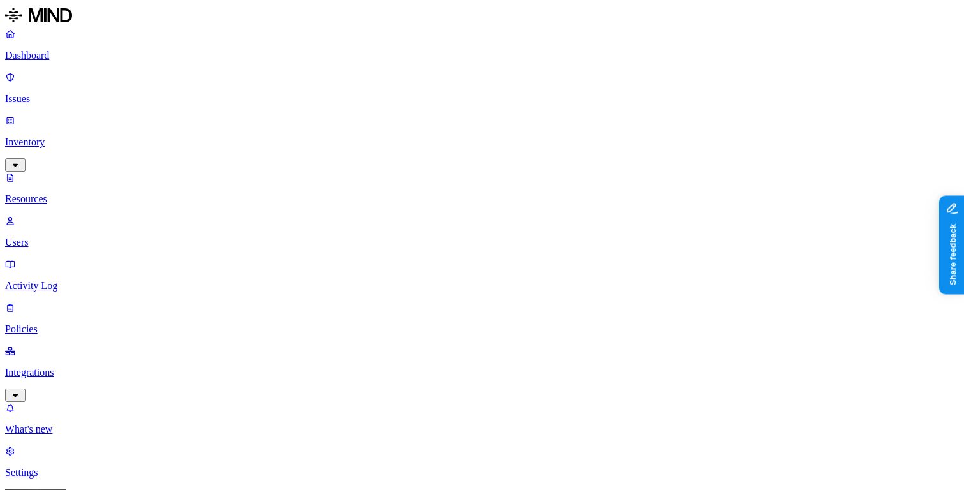
scroll to position [3, 0]
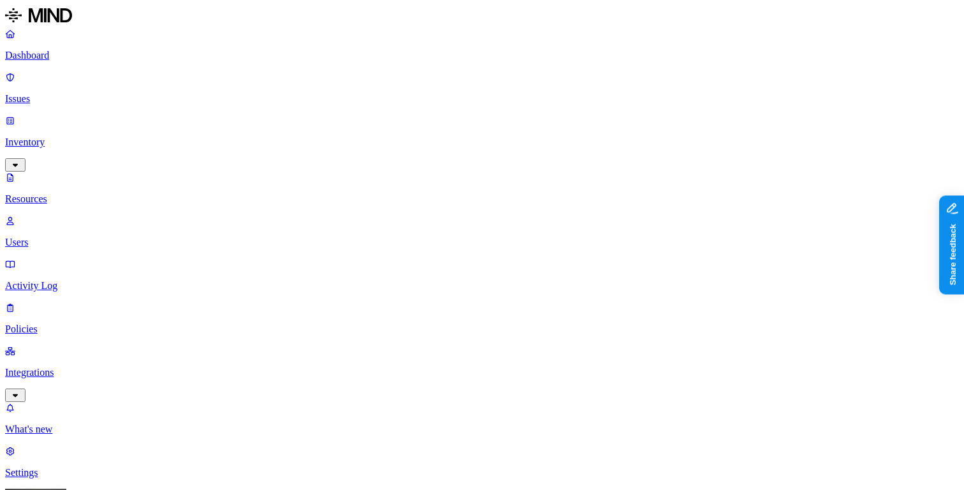
scroll to position [3, 0]
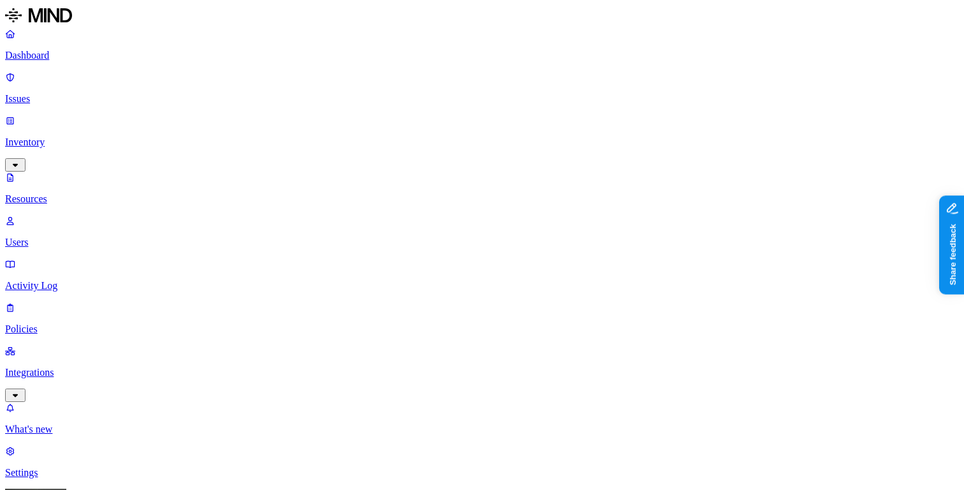
scroll to position [3, 0]
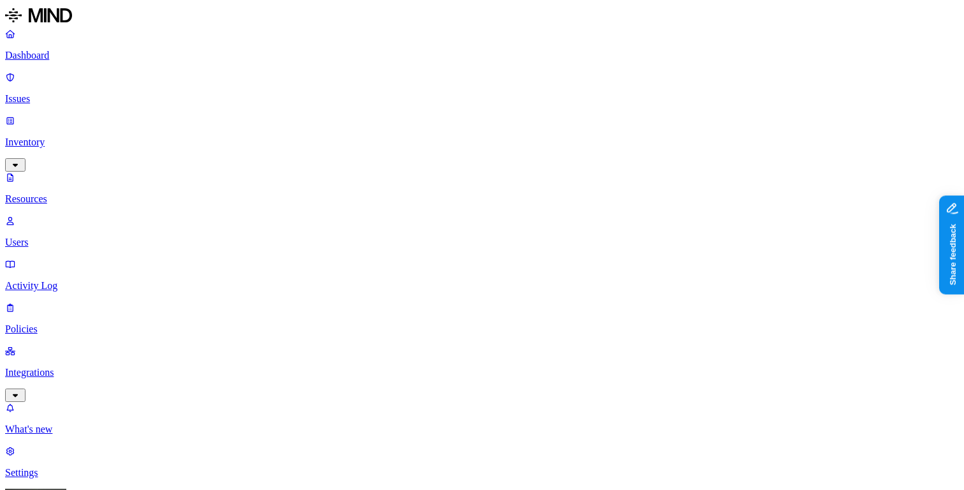
click at [69, 52] on p "Dashboard" at bounding box center [482, 55] width 954 height 11
